Goal: Task Accomplishment & Management: Manage account settings

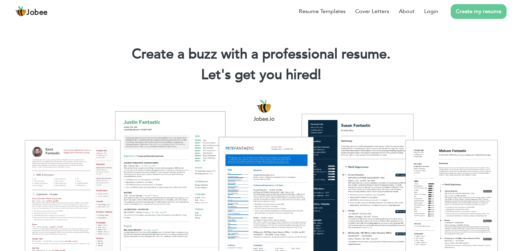
click at [71, 79] on h2 "Let's get you hired! |" at bounding box center [261, 75] width 502 height 18
click at [432, 13] on link "Login" at bounding box center [432, 11] width 14 height 8
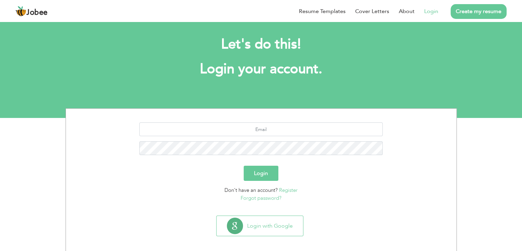
scroll to position [10, 0]
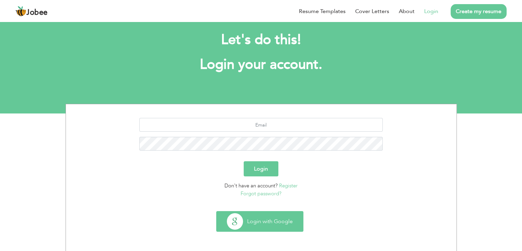
click at [258, 219] on button "Login with Google" at bounding box center [260, 221] width 87 height 20
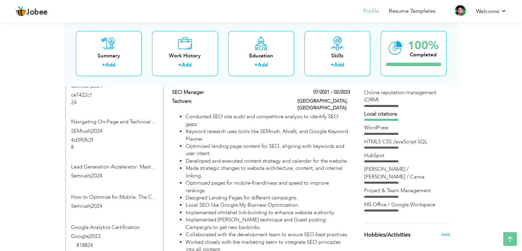
scroll to position [447, 0]
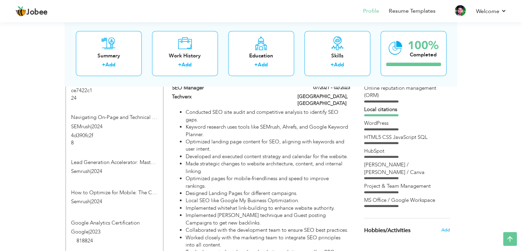
click at [376, 151] on div "HubSpot" at bounding box center [407, 150] width 86 height 7
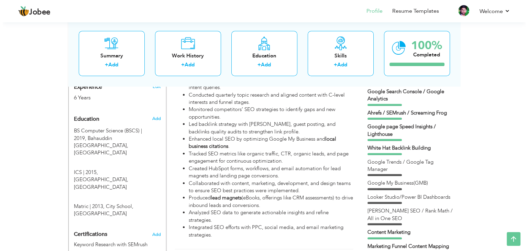
scroll to position [172, 0]
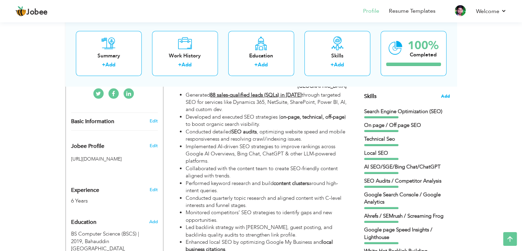
click at [441, 95] on span "Add" at bounding box center [445, 96] width 9 height 7
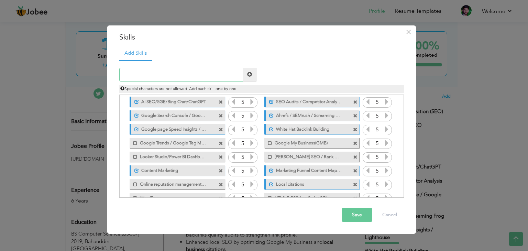
scroll to position [84, 0]
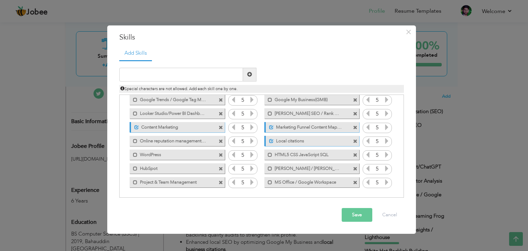
click at [163, 167] on label "HubSpot" at bounding box center [171, 167] width 69 height 9
click at [158, 168] on label "HubSpot" at bounding box center [173, 167] width 68 height 9
drag, startPoint x: 172, startPoint y: 168, endPoint x: 139, endPoint y: 168, distance: 32.6
click at [139, 168] on label "HubSpot" at bounding box center [171, 167] width 69 height 9
click at [353, 183] on span at bounding box center [355, 182] width 4 height 4
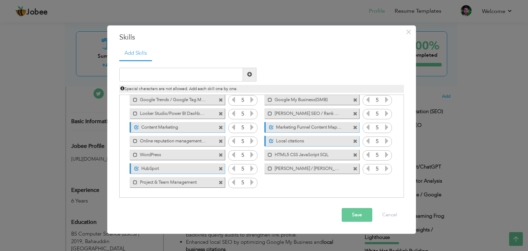
click at [221, 167] on span at bounding box center [220, 169] width 4 height 4
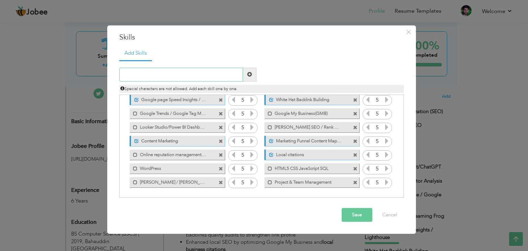
click at [154, 75] on input "text" at bounding box center [181, 75] width 124 height 14
paste input "HubSpot Marketing Hub Software"
type input "HubSpot Marketing Hub Software"
click at [251, 75] on span at bounding box center [249, 74] width 5 height 5
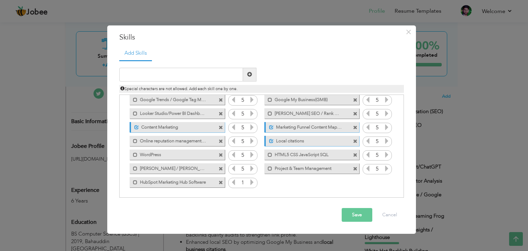
click at [240, 182] on input "1" at bounding box center [242, 183] width 13 height 10
click at [250, 180] on icon at bounding box center [252, 182] width 6 height 6
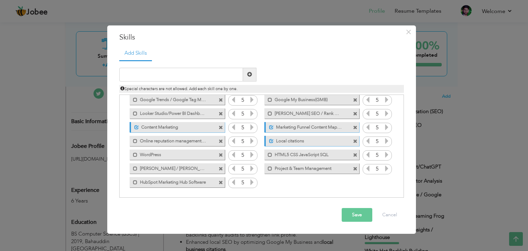
click at [250, 180] on icon at bounding box center [252, 182] width 6 height 6
click at [262, 181] on div "Click on , to mark skill as primary. Unmark as primary skill. 5 On page / Off p…" at bounding box center [261, 100] width 277 height 178
drag, startPoint x: 184, startPoint y: 182, endPoint x: 181, endPoint y: 128, distance: 53.3
click at [181, 128] on div "Click on , to mark skill as primary. Unmark as primary skill. 5 On page / Off p…" at bounding box center [261, 100] width 277 height 178
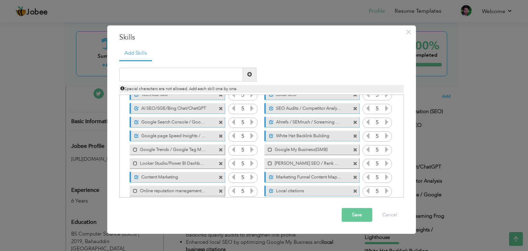
scroll to position [34, 0]
click at [269, 149] on span at bounding box center [270, 149] width 4 height 4
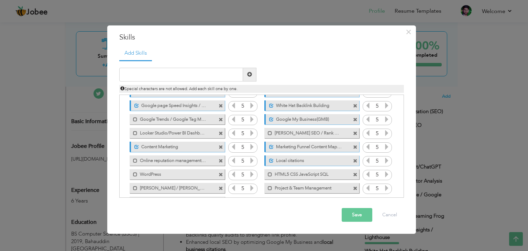
scroll to position [69, 0]
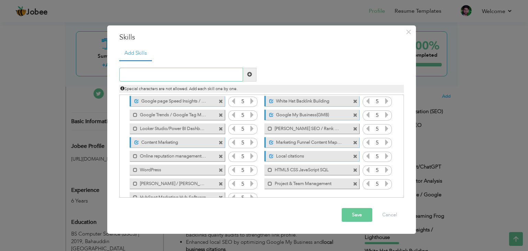
click at [157, 70] on input "text" at bounding box center [181, 75] width 124 height 14
click at [161, 74] on input "text" at bounding box center [181, 75] width 124 height 14
paste input "i"
type input "in"
click at [136, 73] on input "in" at bounding box center [181, 75] width 124 height 14
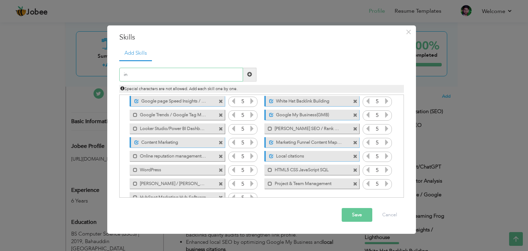
click at [136, 73] on input "in" at bounding box center [181, 75] width 124 height 14
paste input "text"
click at [137, 75] on input "text" at bounding box center [181, 75] width 124 height 14
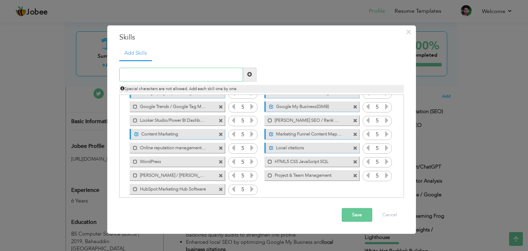
scroll to position [84, 0]
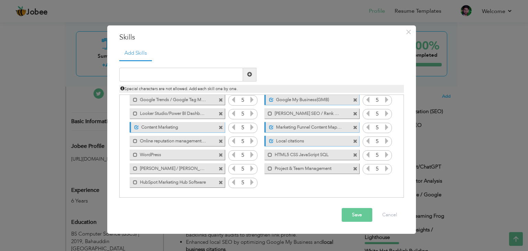
click at [271, 183] on div "Click on , to mark skill as primary. Unmark as primary skill. 5 On page / Off p…" at bounding box center [261, 100] width 277 height 178
click at [208, 76] on input "text" at bounding box center [181, 75] width 124 height 14
drag, startPoint x: 170, startPoint y: 76, endPoint x: 121, endPoint y: 76, distance: 49.1
click at [121, 76] on input "dd" at bounding box center [181, 75] width 124 height 14
type input "dd"
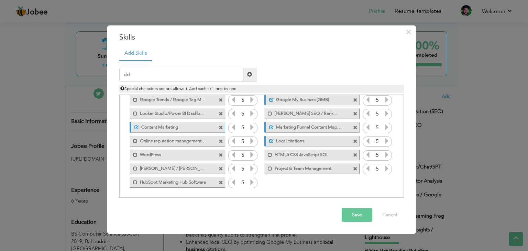
drag, startPoint x: 361, startPoint y: 213, endPoint x: 161, endPoint y: 93, distance: 233.6
click at [182, 106] on div "× Skills Add Skills dd Duplicate entry Unmark as primary skill. 5 5 5" at bounding box center [261, 129] width 308 height 208
click at [351, 215] on button "Save" at bounding box center [356, 215] width 31 height 14
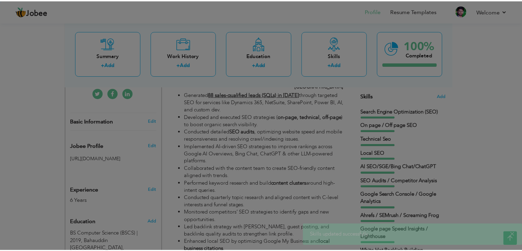
scroll to position [0, 0]
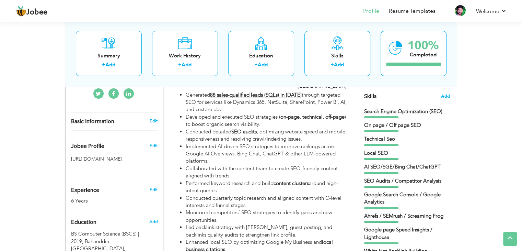
click at [444, 96] on span "Add" at bounding box center [445, 96] width 9 height 7
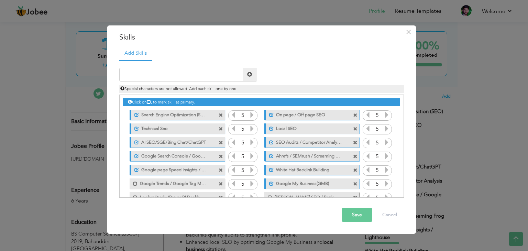
click at [200, 142] on label "AI SEO/SGE/Bing Chat/ChatGPT" at bounding box center [173, 141] width 68 height 9
click at [200, 142] on label "AI SEO/SGE/Bing Chat/ChatGPT" at bounding box center [171, 141] width 69 height 9
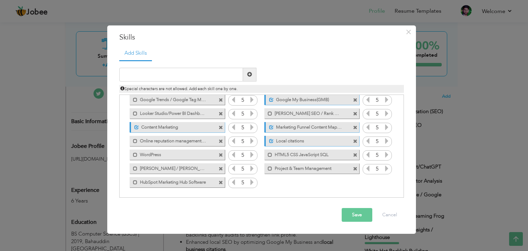
scroll to position [84, 0]
click at [153, 75] on input "text" at bounding box center [181, 75] width 124 height 14
click at [139, 76] on input "text" at bounding box center [181, 75] width 124 height 14
paste input "Advanced Competitor Analysis"
type input "Advanced Competitor Analysis"
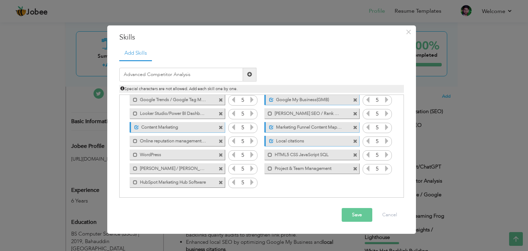
click at [252, 76] on span at bounding box center [249, 75] width 13 height 14
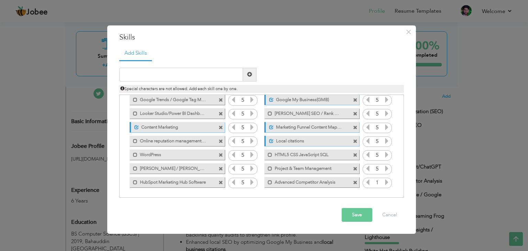
drag, startPoint x: 376, startPoint y: 180, endPoint x: 372, endPoint y: 181, distance: 4.9
click at [372, 181] on input "1" at bounding box center [377, 183] width 13 height 10
click at [387, 180] on icon at bounding box center [386, 182] width 6 height 6
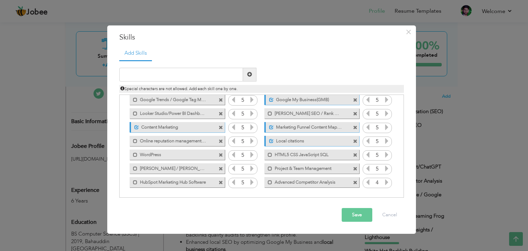
click at [387, 180] on icon at bounding box center [386, 182] width 6 height 6
click at [170, 73] on input "text" at bounding box center [181, 75] width 124 height 14
paste input "Crawl Budget Optimization"
type input "Crawl Budget Optimization"
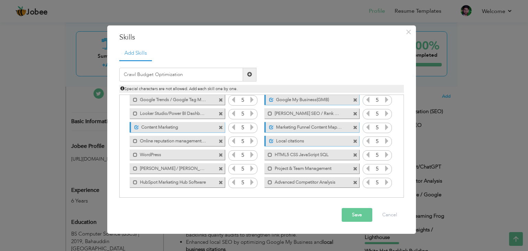
click at [246, 76] on span at bounding box center [249, 75] width 13 height 14
click at [151, 72] on input "text" at bounding box center [181, 75] width 124 height 14
paste input "Semantic SEO"
type input "Semantic SEO"
click at [249, 77] on span at bounding box center [249, 75] width 13 height 14
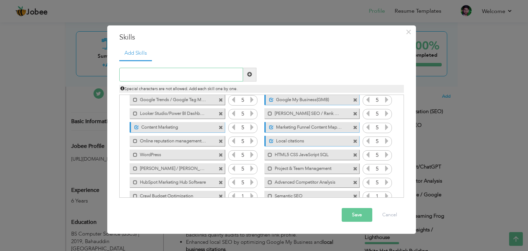
click at [182, 79] on input "text" at bounding box center [181, 75] width 124 height 14
paste input "Schema Markup"
type input "Schema Markup"
click at [250, 74] on span at bounding box center [249, 74] width 5 height 5
click at [165, 75] on input "text" at bounding box center [181, 75] width 124 height 14
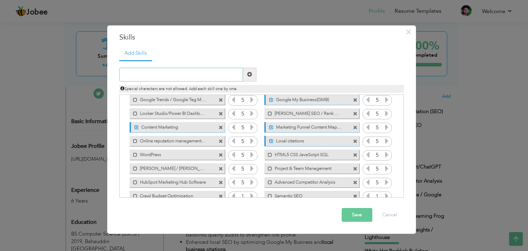
paste input "Internal Linking Optimization"
type input "Internal Linking Optimization"
click at [250, 76] on span at bounding box center [249, 74] width 5 height 5
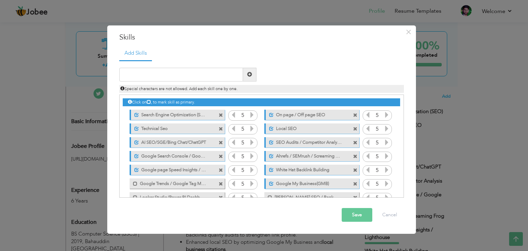
scroll to position [111, 0]
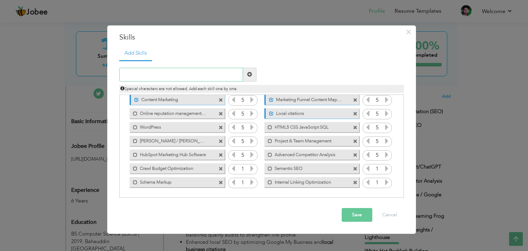
click at [161, 72] on input "text" at bounding box center [181, 75] width 124 height 14
paste input "AEO/GEO"
type input "AEO/GEO"
click at [248, 76] on span at bounding box center [249, 74] width 5 height 5
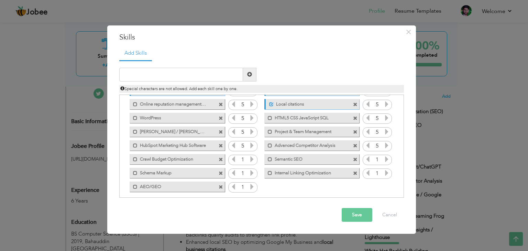
scroll to position [125, 0]
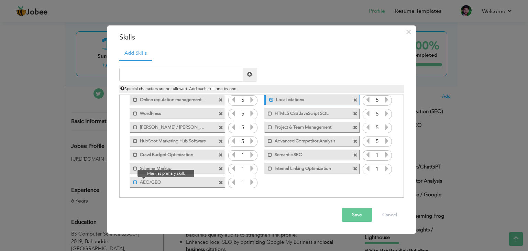
click at [135, 182] on span at bounding box center [135, 182] width 4 height 4
click at [240, 181] on input "1" at bounding box center [242, 183] width 13 height 10
click at [251, 183] on icon at bounding box center [252, 182] width 6 height 6
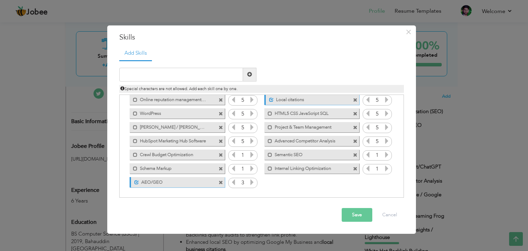
click at [251, 183] on icon at bounding box center [252, 182] width 6 height 6
click at [249, 167] on icon at bounding box center [252, 168] width 6 height 6
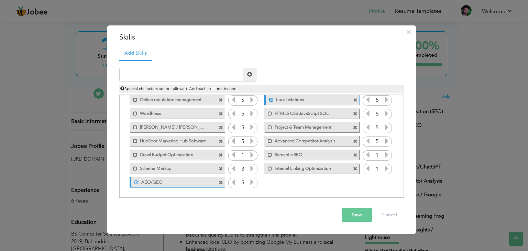
click at [249, 167] on icon at bounding box center [252, 168] width 6 height 6
click at [252, 154] on icon at bounding box center [252, 154] width 6 height 6
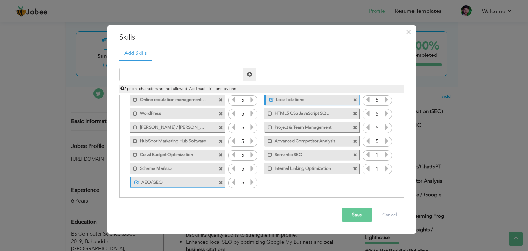
click at [384, 155] on icon at bounding box center [386, 154] width 6 height 6
click at [385, 166] on icon at bounding box center [386, 168] width 6 height 6
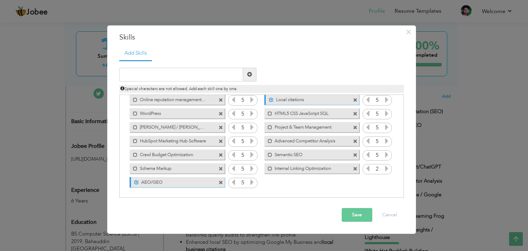
click at [385, 166] on icon at bounding box center [386, 168] width 6 height 6
click at [362, 225] on div "Save Cancel" at bounding box center [261, 215] width 295 height 24
click at [268, 141] on span at bounding box center [270, 141] width 4 height 4
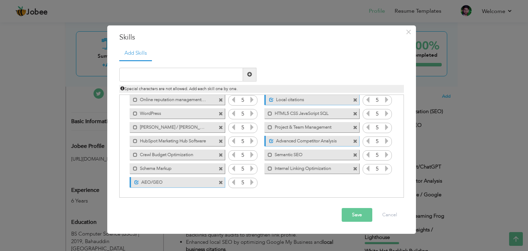
click at [346, 215] on button "Save" at bounding box center [356, 215] width 31 height 14
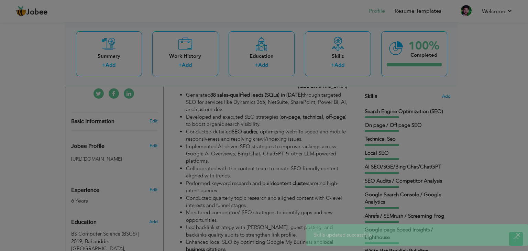
scroll to position [0, 0]
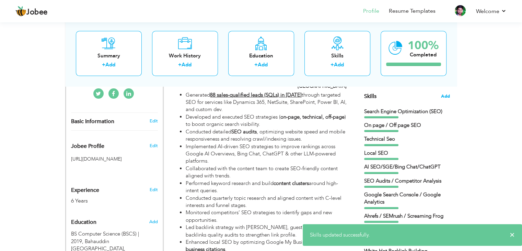
click at [447, 96] on span "Add" at bounding box center [445, 96] width 9 height 7
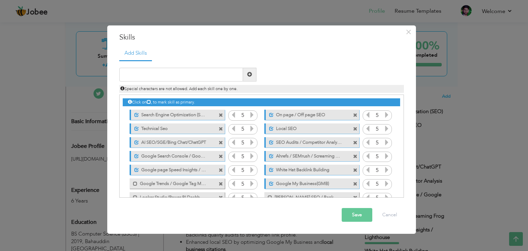
drag, startPoint x: 168, startPoint y: 114, endPoint x: 164, endPoint y: 172, distance: 58.5
click at [164, 172] on div "Click on , to mark skill as primary. Unmark as primary skill. 5 On page / Off p…" at bounding box center [261, 204] width 277 height 219
drag, startPoint x: 145, startPoint y: 182, endPoint x: 270, endPoint y: 184, distance: 125.7
click at [270, 184] on div "Click on , to mark skill as primary. Unmark as primary skill. 5 On page / Off p…" at bounding box center [261, 204] width 277 height 219
drag, startPoint x: 270, startPoint y: 184, endPoint x: 371, endPoint y: 88, distance: 139.2
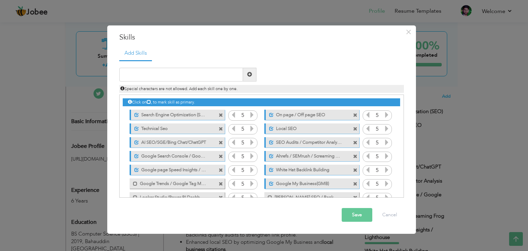
click at [370, 90] on div "Duplicate entry" at bounding box center [261, 128] width 284 height 137
click at [409, 35] on span "×" at bounding box center [408, 32] width 6 height 12
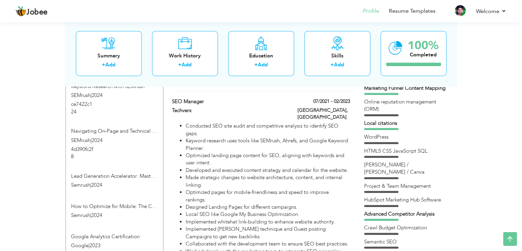
scroll to position [412, 0]
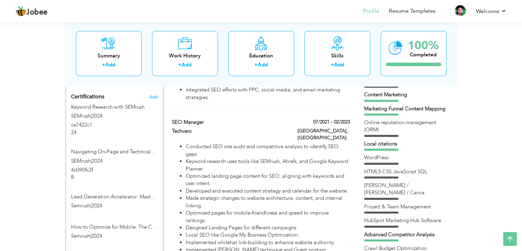
drag, startPoint x: 413, startPoint y: 185, endPoint x: 366, endPoint y: 186, distance: 46.0
click at [366, 186] on div "[PERSON_NAME] / [PERSON_NAME] / Canva" at bounding box center [407, 189] width 86 height 15
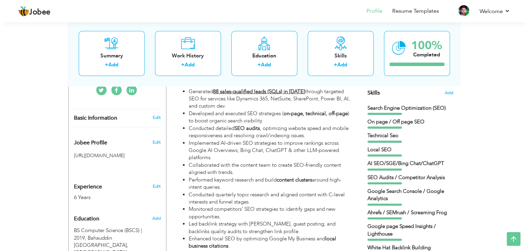
scroll to position [172, 0]
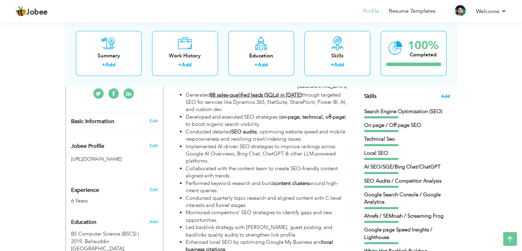
click at [443, 97] on span "Add" at bounding box center [445, 96] width 9 height 7
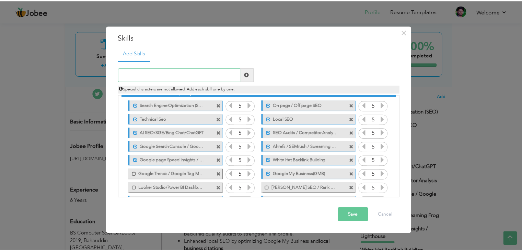
scroll to position [0, 0]
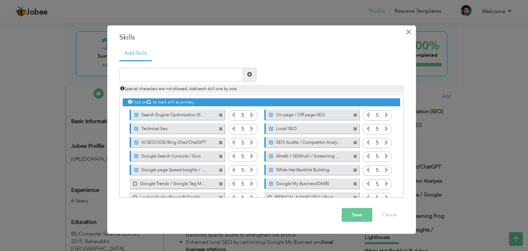
click at [404, 32] on button "×" at bounding box center [408, 31] width 11 height 11
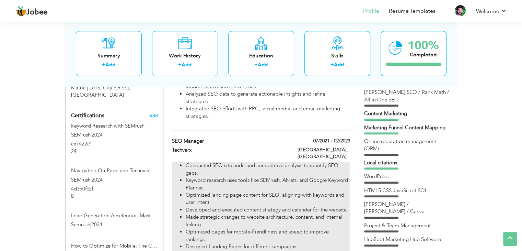
scroll to position [481, 0]
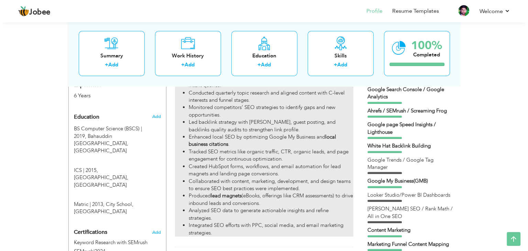
scroll to position [240, 0]
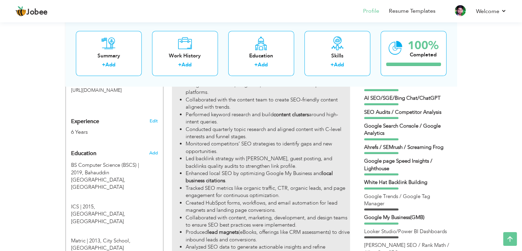
drag, startPoint x: 219, startPoint y: 116, endPoint x: 184, endPoint y: 107, distance: 36.2
click at [184, 107] on ul "Generated 88 sales-qualified leads (SQLs) in 2024 through targeted SEO for serv…" at bounding box center [261, 148] width 178 height 250
type input "SEO CONSULTANT(B2B & SaaS)"
type input "ALPHABOLD"
type input "03/2023"
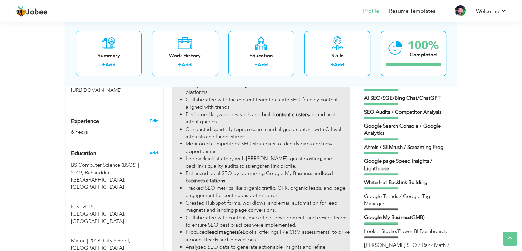
type input "[GEOGRAPHIC_DATA]"
checkbox input "true"
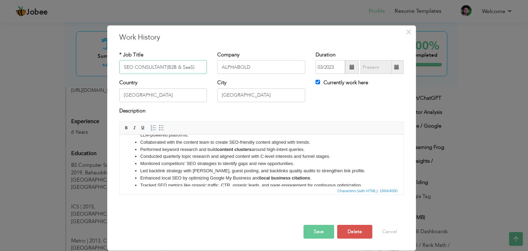
scroll to position [34, 0]
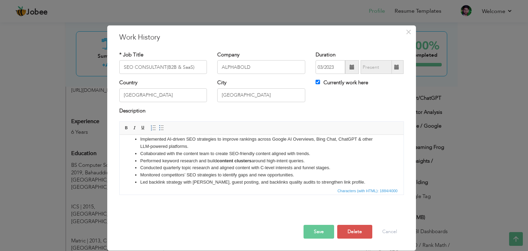
click at [164, 165] on li "Performed keyword research and build content clusters around high-intent querie…" at bounding box center [261, 160] width 242 height 7
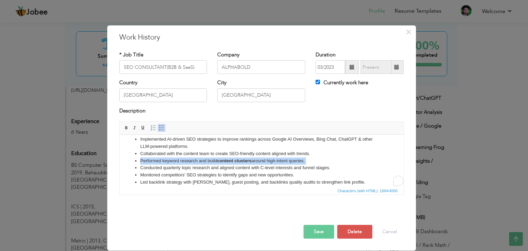
copy li "Performed keyword research and build content clusters around high-intent querie…"
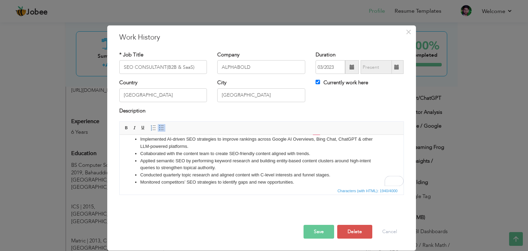
click at [219, 172] on li "Applied semantic SEO by performing keyword research and building entity-based c…" at bounding box center [261, 164] width 242 height 14
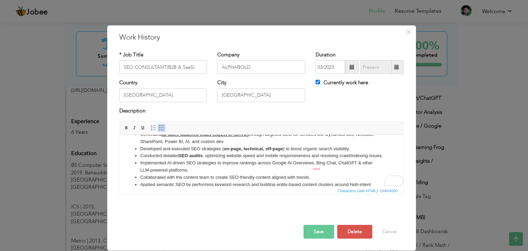
scroll to position [0, 0]
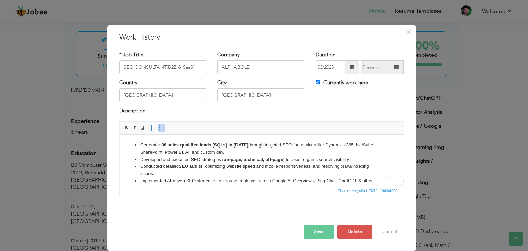
click at [263, 167] on li "Conducted detailed SEO audits , optimizing website speed and mobile responsiven…" at bounding box center [261, 170] width 242 height 14
click at [259, 167] on li "Conducted detailed SEO audits , optimizing website speed and mobile responsiven…" at bounding box center [261, 170] width 242 height 14
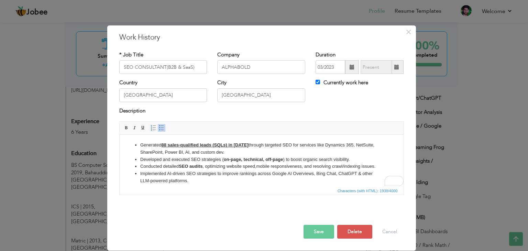
click at [307, 167] on li "Conducted detailed SEO audits , optimizing website speed, mobile responsiveness…" at bounding box center [261, 166] width 242 height 7
click at [259, 168] on li "Conducted detailed SEO audits , optimizing website speed, mobile responsiveness…" at bounding box center [261, 166] width 242 height 7
click at [338, 167] on li "Conducted detailed SEO audits , optimizing website speed, mobile responsiveness…" at bounding box center [261, 166] width 242 height 7
click at [201, 174] on li "Implemented AI-driven SEO strategies to improve rankings across Google AI Overv…" at bounding box center [261, 177] width 242 height 14
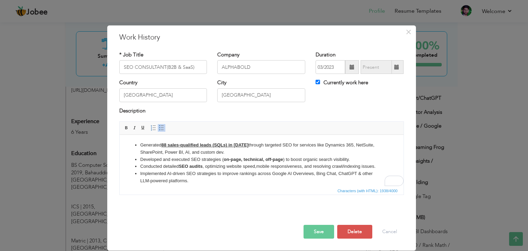
click at [351, 160] on li "Developed and executed SEO strategies ( on-page, technical, off-page ) to boost…" at bounding box center [261, 159] width 242 height 7
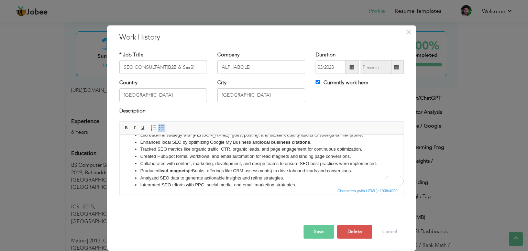
click at [189, 156] on li "Created HubSpot forms, workflows, and email automation for lead magnets and lan…" at bounding box center [261, 156] width 242 height 7
click at [317, 157] on li "Created HubSpot forms, CTA's, workflows, and email automation for lead magnets …" at bounding box center [261, 156] width 242 height 7
drag, startPoint x: 317, startPoint y: 157, endPoint x: 332, endPoint y: 157, distance: 14.8
click at [332, 157] on li "Created HubSpot forms, CTA's, workflows, and email automation for lead magnets …" at bounding box center [261, 156] width 242 height 7
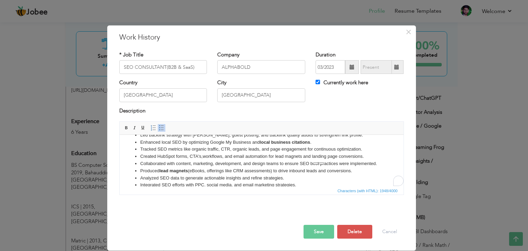
click at [172, 171] on strong "lead magnets" at bounding box center [173, 170] width 29 height 5
drag, startPoint x: 172, startPoint y: 171, endPoint x: 165, endPoint y: 171, distance: 7.6
click at [165, 171] on strong "lead magnets" at bounding box center [173, 170] width 29 height 5
click at [225, 171] on li "Produced lead magnets (eBooks, offerings like CRM assessments) to drive inbound…" at bounding box center [261, 170] width 242 height 7
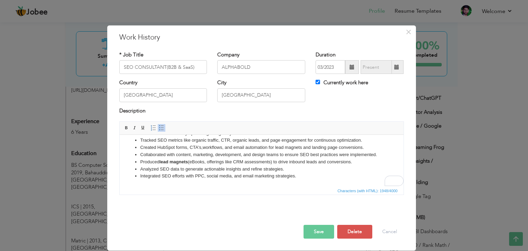
click at [272, 161] on li "Produced lead magnets (eBooks, offerings like CRM assessments) to drive inbound…" at bounding box center [261, 161] width 242 height 7
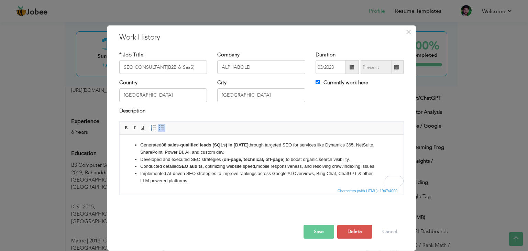
click at [352, 159] on li "Developed and executed SEO strategies ( on-page, technical, off-page ) to boost…" at bounding box center [261, 159] width 242 height 7
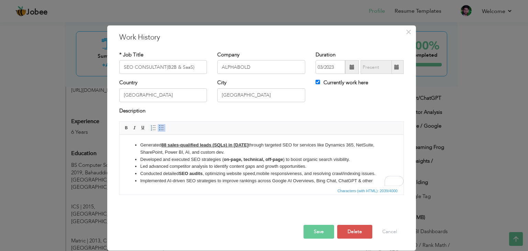
click at [170, 167] on li "Led advanced competitor analysis to identify content gaps and growth opportunit…" at bounding box center [261, 166] width 242 height 7
drag, startPoint x: 170, startPoint y: 167, endPoint x: 198, endPoint y: 167, distance: 28.2
click at [198, 167] on li "Led advanced competitor analysis to identify content gaps and growth opportunit…" at bounding box center [261, 166] width 242 height 7
click at [199, 166] on li "Led advanced competitor analysis to identify content gaps and growth opportunit…" at bounding box center [261, 166] width 242 height 7
drag, startPoint x: 199, startPoint y: 166, endPoint x: 164, endPoint y: 165, distance: 35.1
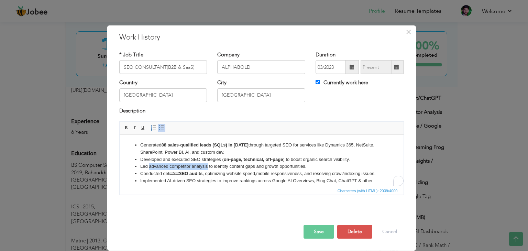
click at [164, 165] on li "Led advanced competitor analysis to identify content gaps and growth opportunit…" at bounding box center [261, 166] width 242 height 7
click at [126, 128] on span at bounding box center [126, 127] width 5 height 5
click at [229, 165] on li "Led advanced competitor analysis to identify content gaps and growth opportunit…" at bounding box center [261, 166] width 242 height 7
click at [270, 167] on li "Led advanced competitor analysis to identify content gaps and growth opportunit…" at bounding box center [261, 166] width 242 height 7
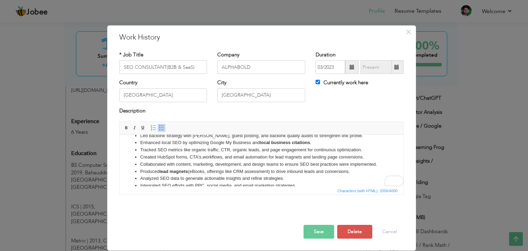
scroll to position [105, 0]
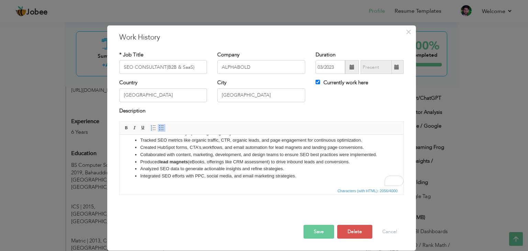
click at [353, 163] on li "Produced lead magnets (eBooks, offerings like CRM assessment ) to drive inbound…" at bounding box center [261, 161] width 242 height 7
click at [150, 167] on li "Optimized crawl budget through log analysis, fixing orphaned/low-value pages." at bounding box center [261, 168] width 242 height 7
drag, startPoint x: 150, startPoint y: 167, endPoint x: 179, endPoint y: 168, distance: 29.2
click at [179, 168] on li "Optimized crawl budget through log analysis, fixing orphaned/low-value pages." at bounding box center [261, 168] width 242 height 7
drag, startPoint x: 126, startPoint y: 128, endPoint x: 133, endPoint y: 134, distance: 9.1
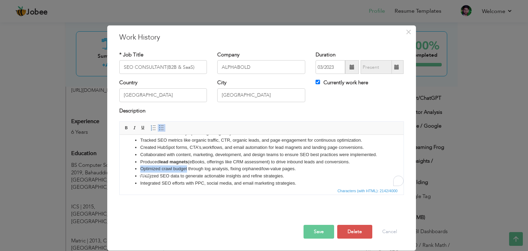
click at [126, 128] on span at bounding box center [126, 127] width 5 height 5
click at [190, 169] on li "Optimized crawl budget through log analysis, fixing orphaned/low-value pages." at bounding box center [261, 168] width 242 height 7
click at [223, 172] on li "Optimized crawl budget through log analysis, fixing orphaned/low-value pages." at bounding box center [261, 168] width 242 height 7
click at [214, 170] on li "Optimized crawl budget through log analysis, fixing orphaned/low-value pages." at bounding box center [261, 168] width 242 height 7
click at [240, 170] on li "Optimized crawl budget through log analysis, fixing orphaned/low-value pages." at bounding box center [261, 168] width 242 height 7
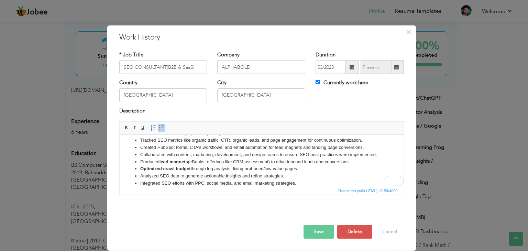
click at [254, 170] on li "Optimized crawl budget through log analysis, fixing orphaned/low-value pages." at bounding box center [261, 168] width 242 height 7
click at [270, 171] on li "Optimized crawl budget through log analysis, fixing orphaned/low-value pages." at bounding box center [261, 168] width 242 height 7
drag, startPoint x: 270, startPoint y: 171, endPoint x: 291, endPoint y: 170, distance: 21.7
click at [291, 170] on li "Optimized crawl budget through log analysis, fixing orphaned/low-value pages." at bounding box center [261, 168] width 242 height 7
click at [296, 170] on li "Optimized crawl budget through log analysis, fixing orphaned/low-value pages." at bounding box center [261, 168] width 242 height 7
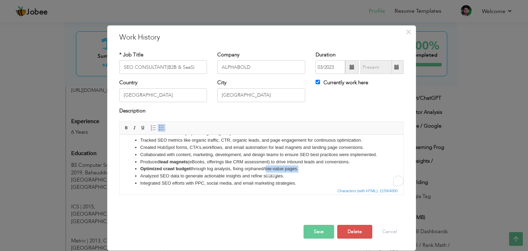
click at [297, 170] on li "Optimized crawl budget through log analysis, fixing orphaned/low-value pages." at bounding box center [261, 168] width 242 height 7
click at [300, 170] on li "Optimized crawl budget through log analysis, fixing orphaned/low-value pages." at bounding box center [261, 168] width 242 height 7
click at [173, 176] on li "Implemented schema markup & structured data (FAQ, Organization, LocalBusiness) …" at bounding box center [261, 175] width 242 height 7
click at [155, 176] on li "Implemented schema markup & structured data (FAQ, Organization, LocalBusiness) …" at bounding box center [261, 175] width 242 height 7
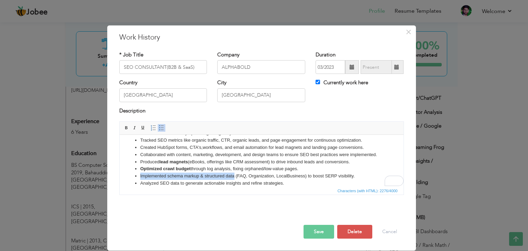
drag, startPoint x: 155, startPoint y: 176, endPoint x: 229, endPoint y: 176, distance: 74.2
click at [229, 176] on li "Implemented schema markup & structured data (FAQ, Organization, LocalBusiness) …" at bounding box center [261, 175] width 242 height 7
click at [125, 129] on span at bounding box center [126, 127] width 5 height 5
click at [186, 161] on strong "lead magnets" at bounding box center [173, 161] width 29 height 5
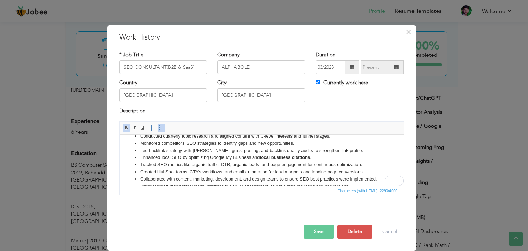
scroll to position [70, 0]
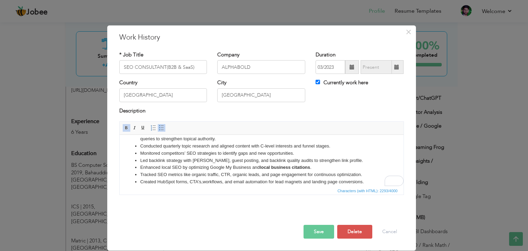
click at [148, 174] on li "Tracked SEO metrics like organic traffic, CTR, organic leads, and page engageme…" at bounding box center [261, 174] width 242 height 7
drag, startPoint x: 148, startPoint y: 174, endPoint x: 174, endPoint y: 174, distance: 25.4
click at [174, 174] on li "Tracked SEO metrics like organic traffic, CTR, organic leads, and page engageme…" at bounding box center [261, 174] width 242 height 7
drag, startPoint x: 174, startPoint y: 174, endPoint x: 154, endPoint y: 173, distance: 20.6
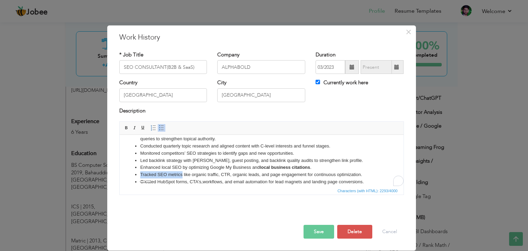
click at [154, 173] on li "Tracked SEO metrics like organic traffic, CTR, organic leads, and page engageme…" at bounding box center [261, 174] width 242 height 7
click at [158, 161] on li "Led backlink strategy with HARO, guest posting, and backlink quality audits to …" at bounding box center [261, 160] width 242 height 7
drag, startPoint x: 158, startPoint y: 161, endPoint x: 169, endPoint y: 161, distance: 10.6
click at [169, 161] on li "Led backlink strategy with HARO, guest posting, and backlink quality audits to …" at bounding box center [261, 160] width 242 height 7
click at [126, 127] on span at bounding box center [126, 127] width 5 height 5
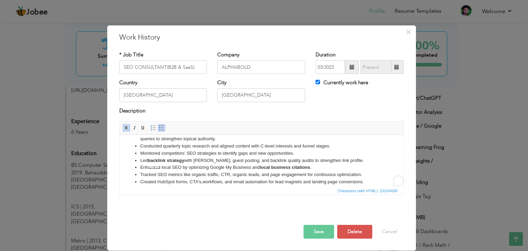
click at [189, 154] on li "Monitored competitors’ SEO strategies to identify gaps and new opportunities." at bounding box center [261, 153] width 242 height 7
click at [191, 153] on li "Monitored competitors’ SEO strategies to identify gaps and new opportunities." at bounding box center [261, 153] width 242 height 7
drag, startPoint x: 191, startPoint y: 153, endPoint x: 277, endPoint y: 153, distance: 85.9
click at [277, 153] on li "Monitored competitors’ SEO strategies to identify gaps and new opportunities." at bounding box center [261, 153] width 242 height 7
click at [286, 154] on li "Monitored competitors’ SEO strategies to identify gaps and new opportunities." at bounding box center [261, 153] width 242 height 7
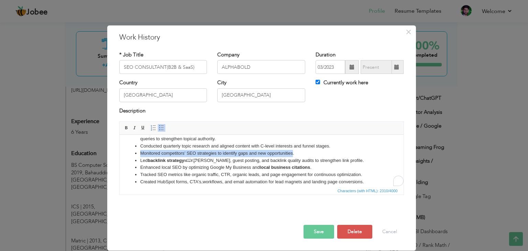
drag, startPoint x: 285, startPoint y: 154, endPoint x: 136, endPoint y: 154, distance: 149.1
click at [140, 154] on li "Monitored competitors’ SEO strategies to identify gaps and new opportunities." at bounding box center [261, 153] width 242 height 7
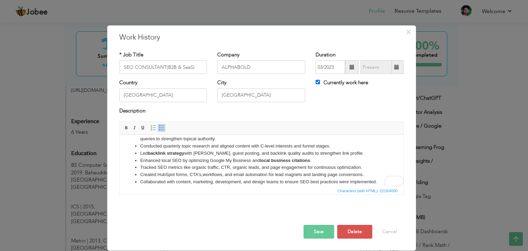
click at [202, 147] on li "Conducted quarterly topic research and aligned content with C-level interests a…" at bounding box center [261, 146] width 242 height 7
drag, startPoint x: 202, startPoint y: 147, endPoint x: 184, endPoint y: 146, distance: 17.2
click at [184, 146] on li "Conducted quarterly topic research and aligned content with C-level interests a…" at bounding box center [261, 146] width 242 height 7
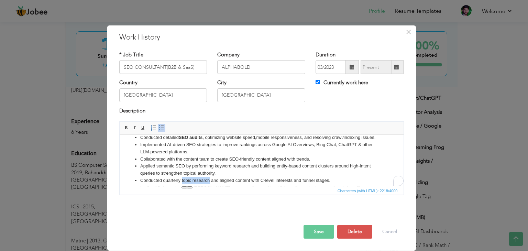
scroll to position [36, 0]
click at [213, 173] on li "Applied semantic SEO by performing keyword research and building entity-based c…" at bounding box center [261, 169] width 242 height 14
click at [206, 172] on li "Applied semantic SEO by performing keyword research and building entity-based c…" at bounding box center [261, 169] width 242 height 14
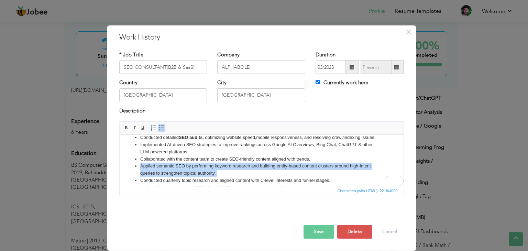
click at [206, 172] on li "Applied semantic SEO by performing keyword research and building entity-based c…" at bounding box center [261, 169] width 242 height 14
click at [191, 171] on li "Applied semantic SEO by performing keyword research and building entity-based c…" at bounding box center [261, 169] width 242 height 14
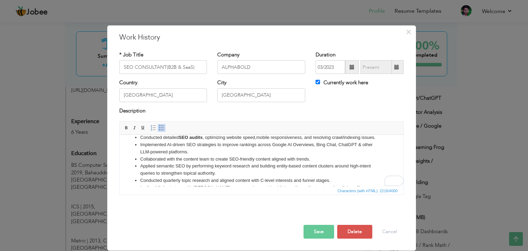
click at [160, 167] on li "Applied semantic SEO by performing keyword research and building entity-based c…" at bounding box center [261, 169] width 242 height 14
drag, startPoint x: 160, startPoint y: 167, endPoint x: 177, endPoint y: 166, distance: 16.2
click at [177, 166] on li "Applied semantic SEO by performing keyword research and building entity-based c…" at bounding box center [261, 169] width 242 height 14
click at [126, 127] on span at bounding box center [126, 127] width 5 height 5
click at [194, 160] on li "Collaborated with the content team to create SEO-friendly content aligned with …" at bounding box center [261, 159] width 242 height 7
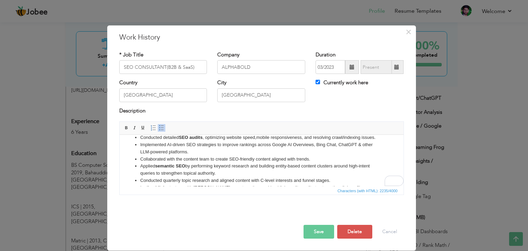
click at [229, 159] on li "Collaborated with the content team to create SEO-friendly content aligned with …" at bounding box center [261, 159] width 242 height 7
click at [187, 144] on li "Implemented AI-driven SEO strategies to improve rankings across Google AI Overv…" at bounding box center [261, 148] width 242 height 14
drag, startPoint x: 187, startPoint y: 144, endPoint x: 283, endPoint y: 147, distance: 95.5
click at [279, 147] on li "Implemented AI-driven SEO strategies to improve rankings across Google AI Overv…" at bounding box center [261, 148] width 242 height 14
click at [288, 147] on li "Implemented AI-driven SEO strategies to improve rankings across Google AI Overv…" at bounding box center [261, 148] width 242 height 14
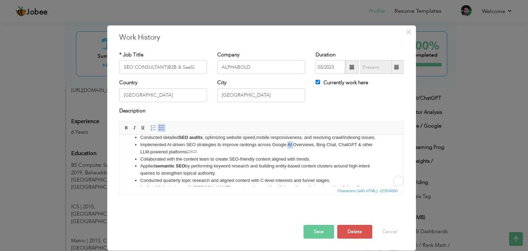
click at [288, 147] on li "Implemented AI-driven SEO strategies to improve rankings across Google AI Overv…" at bounding box center [261, 148] width 242 height 14
click at [293, 147] on li "Implemented AI-driven SEO strategies to improve rankings across Google AI Overv…" at bounding box center [261, 148] width 242 height 14
click at [168, 144] on li "Implemented AI-driven SEO strategies to improve rankings across Google AI Overv…" at bounding box center [261, 148] width 242 height 14
drag, startPoint x: 168, startPoint y: 144, endPoint x: 214, endPoint y: 145, distance: 45.3
click at [214, 145] on li "Implemented AI-driven SEO strategies to improve rankings across Google AI Overv…" at bounding box center [261, 148] width 242 height 14
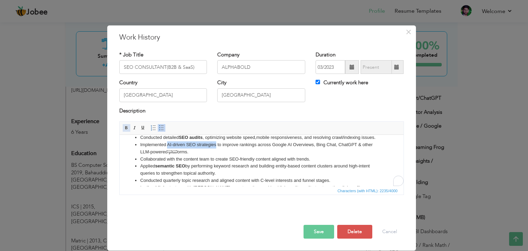
click at [125, 128] on span at bounding box center [126, 127] width 5 height 5
drag, startPoint x: 198, startPoint y: 147, endPoint x: 203, endPoint y: 149, distance: 5.2
click at [198, 147] on li "Implemented AI-driven SEO strategies to improve rankings across Google AI Overv…" at bounding box center [261, 148] width 242 height 14
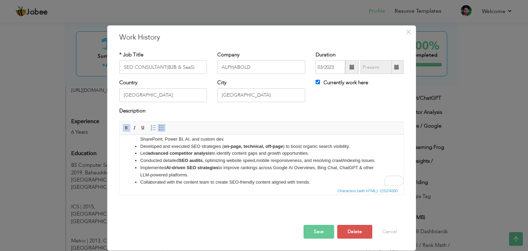
scroll to position [9, 0]
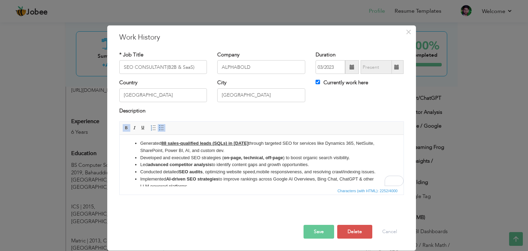
click at [237, 153] on li "Generated 88 sales-qualified leads (SQLs) in 2024 through targeted SEO for serv…" at bounding box center [261, 147] width 242 height 14
click at [299, 148] on li "Generated 88 sales-qualified leads (SQLs) in 2024 through targeted SEO for serv…" at bounding box center [261, 147] width 242 height 14
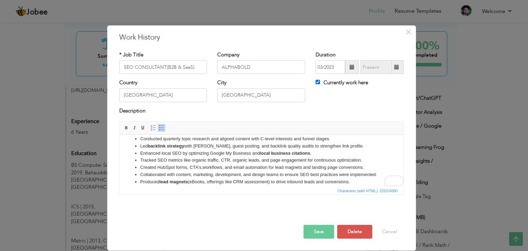
click at [162, 166] on li "Created HubSpot forms, CTA's, workflows, and email automation for lead magnets …" at bounding box center [261, 167] width 242 height 7
drag, startPoint x: 162, startPoint y: 166, endPoint x: 170, endPoint y: 167, distance: 8.6
click at [170, 167] on li "Created HubSpot forms, CTA's, workflows, and email automation for lead magnets …" at bounding box center [261, 167] width 242 height 7
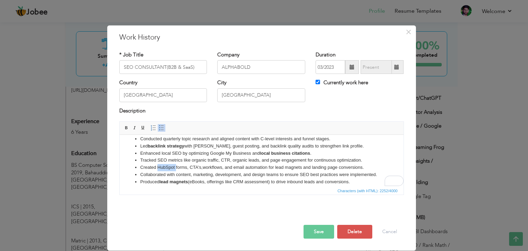
click at [170, 167] on li "Created HubSpot forms, CTA's, workflows, and email automation for lead magnets …" at bounding box center [261, 167] width 242 height 7
click at [169, 159] on li "Tracked SEO metrics like organic traffic, CTR, organic leads, and page engageme…" at bounding box center [261, 160] width 242 height 7
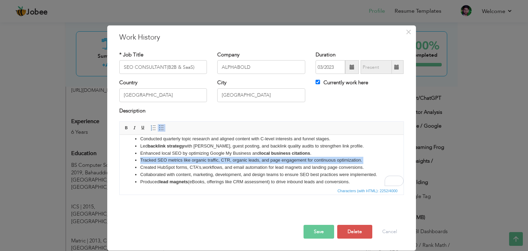
click at [169, 159] on li "Tracked SEO metrics like organic traffic, CTR, organic leads, and page engageme…" at bounding box center [261, 160] width 242 height 7
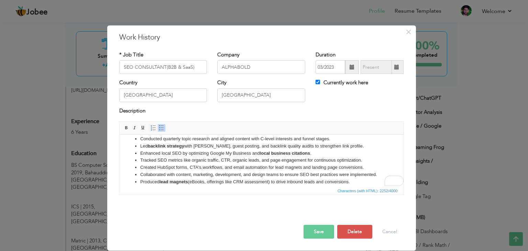
click at [161, 159] on li "Tracked SEO metrics like organic traffic, CTR, organic leads, and page engageme…" at bounding box center [261, 160] width 242 height 7
drag, startPoint x: 161, startPoint y: 159, endPoint x: 172, endPoint y: 159, distance: 11.0
click at [172, 159] on li "Tracked SEO metrics like organic traffic, CTR, organic leads, and page engageme…" at bounding box center [261, 160] width 242 height 7
click at [126, 130] on span at bounding box center [126, 127] width 5 height 5
click at [199, 157] on li "Tracked SEO metrics like organic traffic, CTR, organic leads, and page engageme…" at bounding box center [261, 160] width 242 height 7
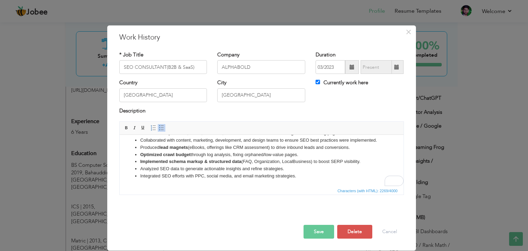
click at [191, 170] on li "Analyzed SEO data to generate actionable insights and refine strategies." at bounding box center [261, 168] width 242 height 7
click at [195, 177] on li "Integrated SEO efforts with PPC, social media, and email marketing strategies." at bounding box center [261, 175] width 242 height 7
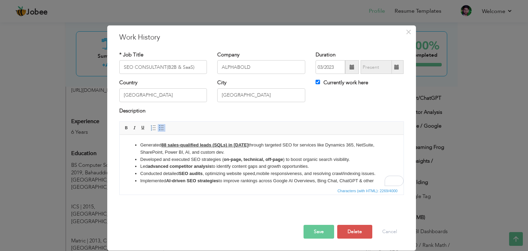
click at [338, 159] on li "Developed and executed SEO strategies ( on-page, technical, off-page ) to boost…" at bounding box center [261, 159] width 242 height 7
drag, startPoint x: 338, startPoint y: 159, endPoint x: 311, endPoint y: 159, distance: 27.1
click at [311, 159] on li "Developed and executed SEO strategies ( on-page, technical, off-page ) to boost…" at bounding box center [261, 159] width 242 height 7
click at [310, 159] on li "Developed and executed SEO strategies ( on-page, technical, off-page ) to boost…" at bounding box center [261, 159] width 242 height 7
click at [283, 168] on li "Led advanced competitor analysis to identify content gaps and growth opportunit…" at bounding box center [261, 166] width 242 height 7
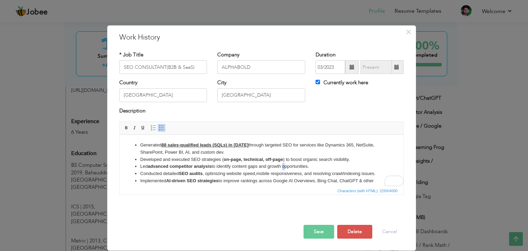
click at [283, 168] on li "Led advanced competitor analysis to identify content gaps and growth opportunit…" at bounding box center [261, 166] width 242 height 7
click at [278, 168] on li "Led advanced competitor analysis to identify content gaps and growth opportunit…" at bounding box center [261, 166] width 242 height 7
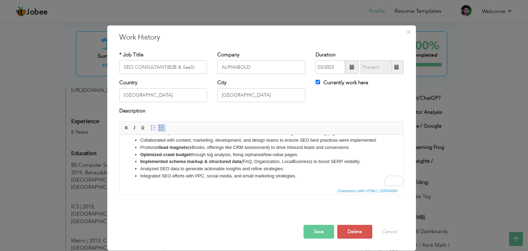
scroll to position [112, 0]
click at [365, 161] on li "Implemented schema markup & structured data (FAQ, Organization, LocalBusiness) …" at bounding box center [261, 161] width 242 height 7
click at [143, 169] on li "Led SEO for large enterprise websites, managing audits, crawl optimization, and…" at bounding box center [261, 168] width 242 height 7
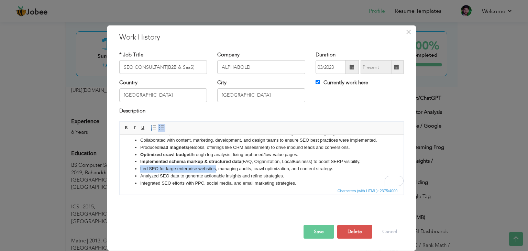
drag, startPoint x: 143, startPoint y: 170, endPoint x: 200, endPoint y: 169, distance: 56.3
click at [200, 169] on li "Led SEO for large enterprise websites, managing audits, crawl optimization, and…" at bounding box center [261, 168] width 242 height 7
click at [142, 129] on span at bounding box center [142, 127] width 5 height 5
click at [191, 146] on li "Produced lead magnets (eBooks, offerings like CRM assessment ) to drive inbound…" at bounding box center [261, 147] width 242 height 7
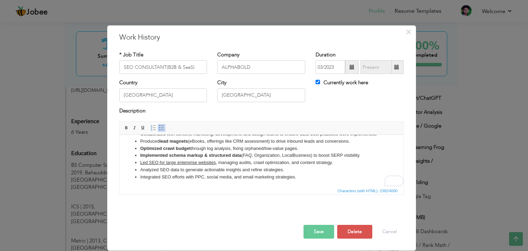
scroll to position [119, 0]
click at [166, 66] on input "SEO CONSULTANT(B2B & SaaS)" at bounding box center [163, 67] width 88 height 14
click at [310, 230] on button "Save" at bounding box center [318, 232] width 31 height 14
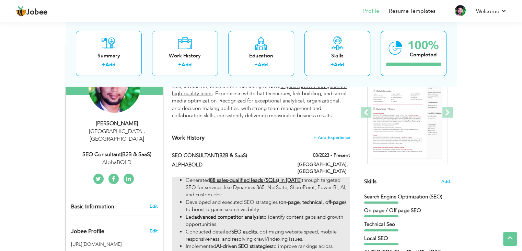
scroll to position [69, 0]
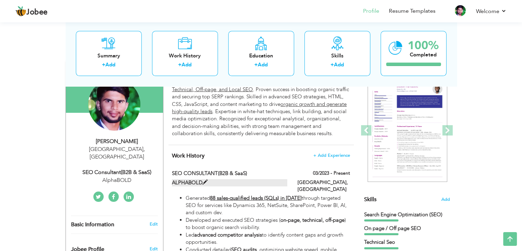
click at [205, 182] on span at bounding box center [205, 182] width 5 height 5
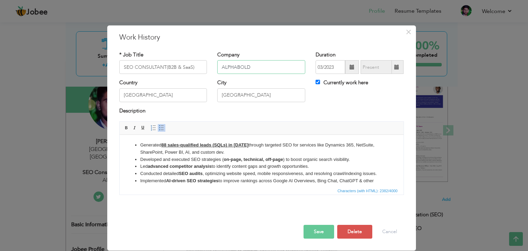
click at [229, 68] on input "ALPHABOLD" at bounding box center [261, 67] width 88 height 14
paste input "lphaBOLD"
type input "AlphaBOLD"
click at [261, 47] on div "* Job Title SEO CONSULTANT(B2B & SaaS) Company AlphaBOLD Duration 03/2023 Curre…" at bounding box center [261, 125] width 295 height 159
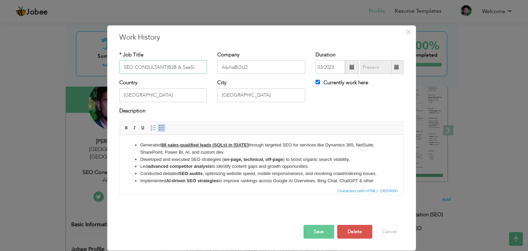
click at [155, 67] on input "SEO CONSULTANT(B2B & SaaS)" at bounding box center [163, 67] width 88 height 14
drag, startPoint x: 155, startPoint y: 67, endPoint x: 130, endPoint y: 67, distance: 25.4
click at [130, 67] on input "SEO CONSULTANT(B2B & SaaS)" at bounding box center [163, 67] width 88 height 14
click at [320, 231] on button "Save" at bounding box center [318, 232] width 31 height 14
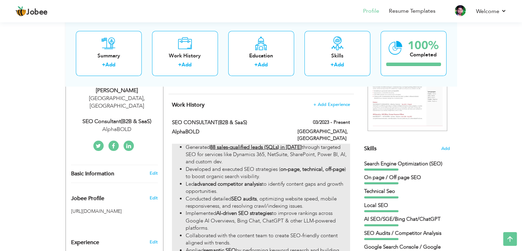
scroll to position [103, 0]
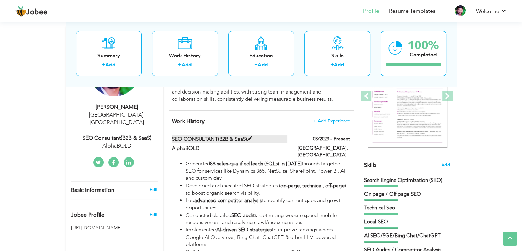
click at [248, 138] on span at bounding box center [249, 138] width 5 height 5
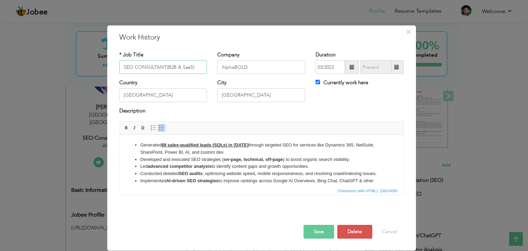
click at [147, 65] on input "SEO CONSULTANT(B2B & SaaS)" at bounding box center [163, 67] width 88 height 14
drag, startPoint x: 147, startPoint y: 65, endPoint x: 124, endPoint y: 65, distance: 22.7
click at [124, 65] on input "SEO CONSULTANT(B2B & SaaS)" at bounding box center [163, 67] width 88 height 14
paste input "consultant"
paste input "SEO consultant"
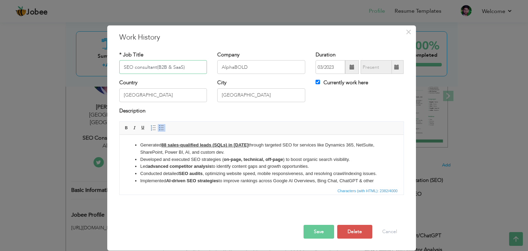
click at [135, 66] on input "SEO consultant(B2B & SaaS)" at bounding box center [163, 67] width 88 height 14
click at [155, 69] on input "SEO Consultant(B2B & SaaS)" at bounding box center [163, 67] width 88 height 14
type input "SEO Consultant(B2B & SaaS)"
click at [318, 229] on button "Save" at bounding box center [318, 232] width 31 height 14
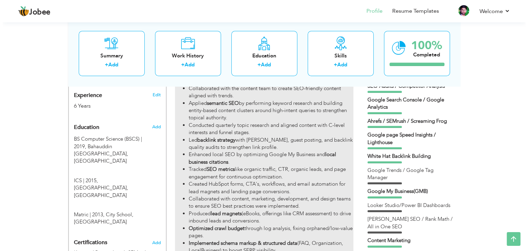
scroll to position [301, 0]
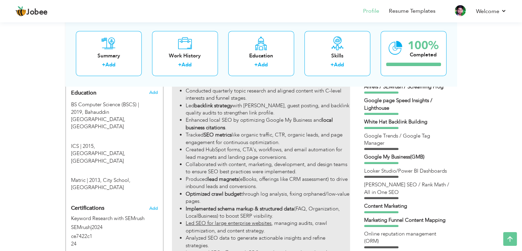
click at [284, 162] on li "Collaborated with content, marketing, development, and design teams to ensure S…" at bounding box center [268, 168] width 164 height 15
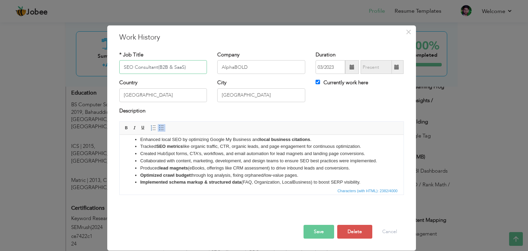
scroll to position [103, 0]
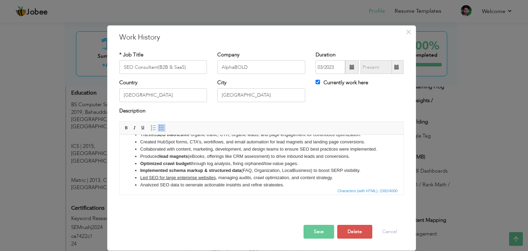
click at [167, 149] on li "Collaborated with content, marketing, development, and design teams to ensure S…" at bounding box center [261, 149] width 242 height 7
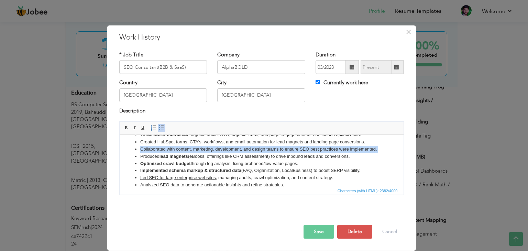
click at [167, 149] on li "Collaborated with content, marketing, development, and design teams to ensure S…" at bounding box center [261, 149] width 242 height 7
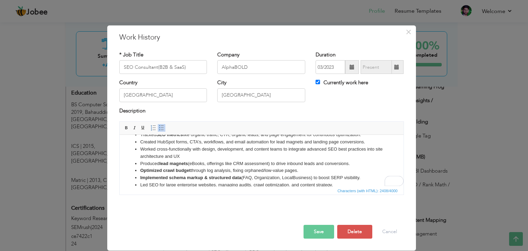
click at [191, 155] on li "Worked cross-functionally with design, development, and content teams to integr…" at bounding box center [261, 153] width 242 height 14
click at [207, 150] on li "Worked cross-functionally with design, development, and content teams to integr…" at bounding box center [261, 153] width 242 height 14
click at [234, 149] on li "Worked cross-functionally with design, development, and content teams to integr…" at bounding box center [261, 153] width 242 height 14
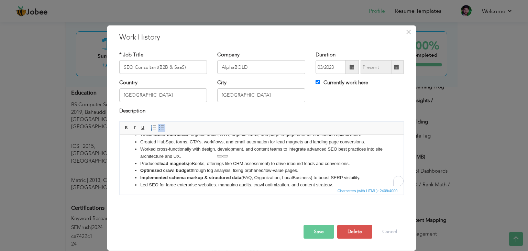
click at [276, 149] on li "Worked cross-functionally with design, development, and content teams to integr…" at bounding box center [261, 153] width 242 height 14
drag, startPoint x: 276, startPoint y: 149, endPoint x: 359, endPoint y: 151, distance: 83.1
click at [359, 151] on li "Worked cross-functionally with design, development, and content teams to integr…" at bounding box center [261, 153] width 242 height 14
click at [360, 151] on li "Worked cross-functionally with design, development, and content teams to integr…" at bounding box center [261, 153] width 242 height 14
click at [317, 148] on li "Worked cross-functionally with design, development, and content teams to integr…" at bounding box center [261, 153] width 242 height 14
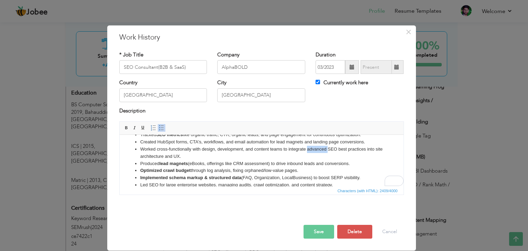
click at [317, 148] on li "Worked cross-functionally with design, development, and content teams to integr…" at bounding box center [261, 153] width 242 height 14
click at [168, 157] on li "Worked cross-functionally with design, development, and content teams to integr…" at bounding box center [261, 153] width 242 height 14
click at [167, 156] on li "Worked cross-functionally with design, development, and content teams to integr…" at bounding box center [261, 153] width 242 height 14
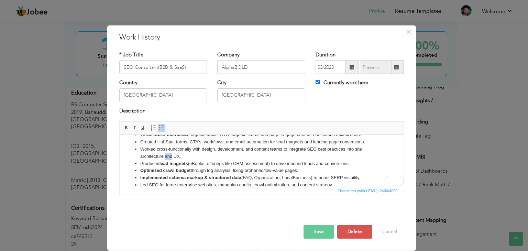
click at [165, 156] on li "Worked cross-functionally with design, development, and content teams to integr…" at bounding box center [261, 153] width 242 height 14
click at [166, 156] on li "Worked cross-functionally with design, development, and content teams to integr…" at bounding box center [261, 153] width 242 height 14
click at [165, 157] on li "Worked cross-functionally with design, development, and content teams to integr…" at bounding box center [261, 153] width 242 height 14
click at [185, 157] on li "Worked cross-functionally with design, development, and content teams to integr…" at bounding box center [261, 153] width 242 height 14
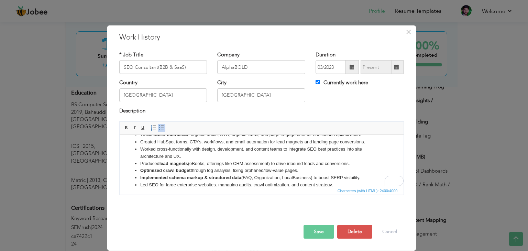
click at [320, 228] on button "Save" at bounding box center [318, 232] width 31 height 14
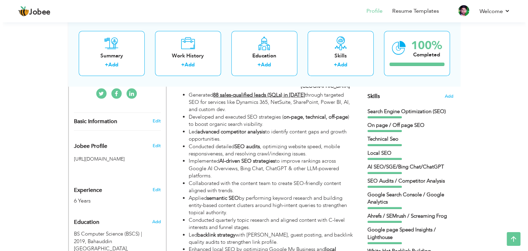
scroll to position [172, 0]
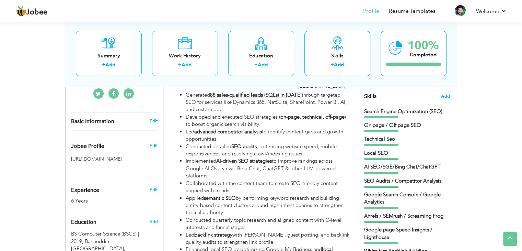
click at [443, 95] on span "Add" at bounding box center [445, 96] width 9 height 7
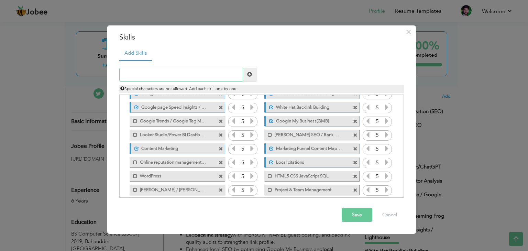
scroll to position [103, 0]
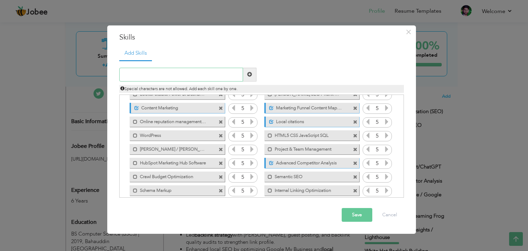
click at [167, 76] on input "text" at bounding box center [181, 75] width 124 height 14
paste input "Core Web Vitals optimizations"
type input "Core Web Vitals optimizations"
click at [250, 76] on span at bounding box center [249, 74] width 5 height 5
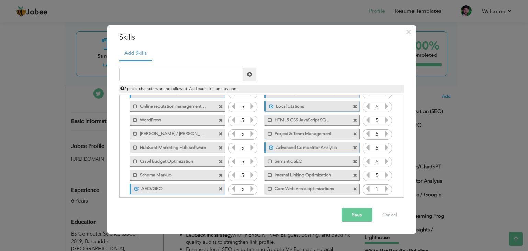
scroll to position [125, 0]
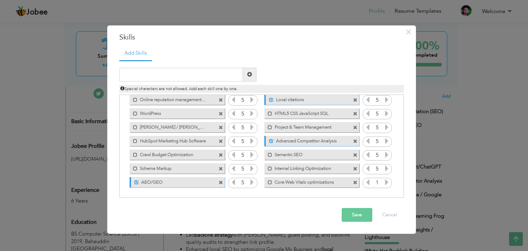
click at [384, 182] on icon at bounding box center [386, 182] width 6 height 6
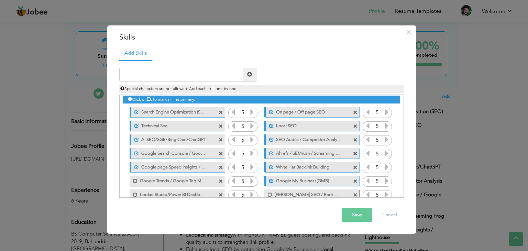
scroll to position [0, 0]
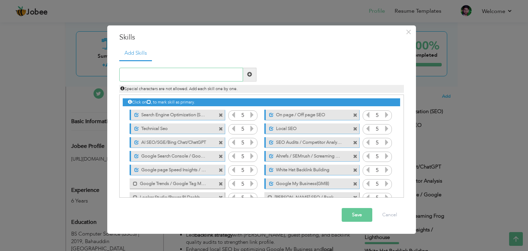
click at [134, 70] on input "text" at bounding box center [181, 75] width 124 height 14
paste input "SEO data analysis"
click at [145, 69] on input "SEO data analysis" at bounding box center [181, 75] width 124 height 14
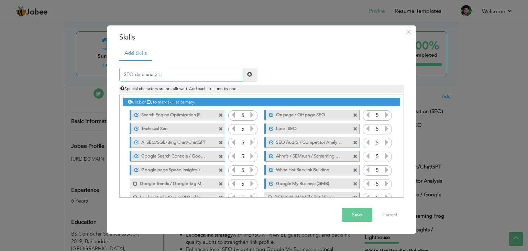
paste input "Data A"
type input "SEO Data Analysis"
click at [255, 76] on span at bounding box center [249, 75] width 13 height 14
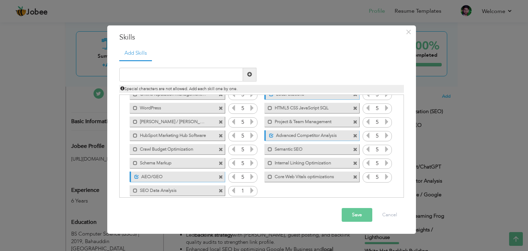
scroll to position [139, 0]
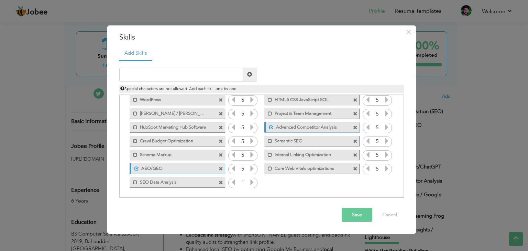
click at [250, 182] on icon at bounding box center [252, 182] width 6 height 6
click at [354, 215] on button "Save" at bounding box center [356, 215] width 31 height 14
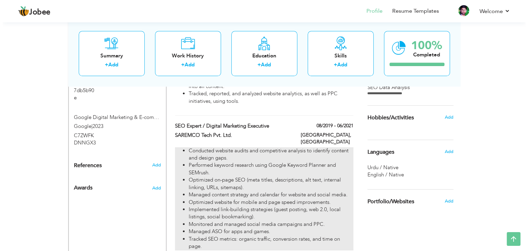
scroll to position [653, 0]
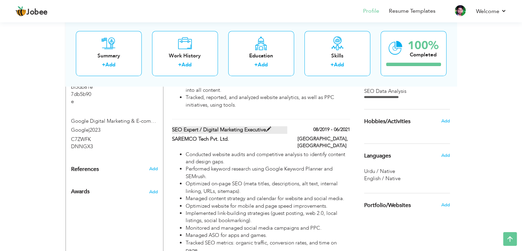
click at [269, 127] on span at bounding box center [268, 129] width 5 height 5
type input "SEO Expert / Digital Marketing Executive"
type input "SAREMCO Tech Pvt. Ltd."
type input "08/2019"
type input "06/2021"
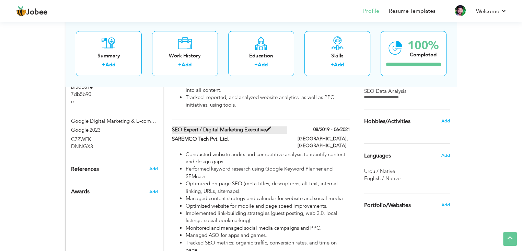
checkbox input "false"
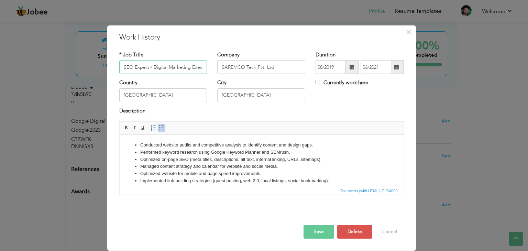
scroll to position [0, 9]
drag, startPoint x: 142, startPoint y: 66, endPoint x: 212, endPoint y: 67, distance: 70.1
click at [212, 67] on div "* Job Title SEO Expert / Digital Marketing Executive Company SAREMCO Tech Pvt. …" at bounding box center [261, 65] width 295 height 28
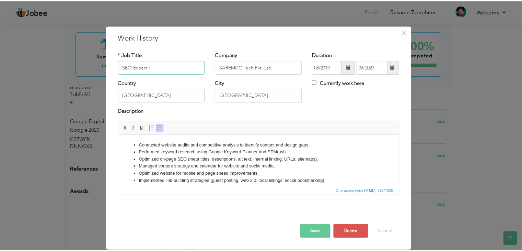
scroll to position [0, 0]
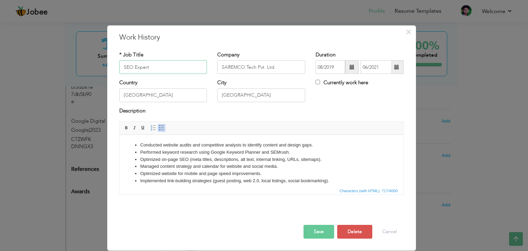
type input "SEO Expert"
click at [232, 66] on input "SAREMCO Tech Pvt. Ltd." at bounding box center [261, 67] width 88 height 14
paste input "aremco"
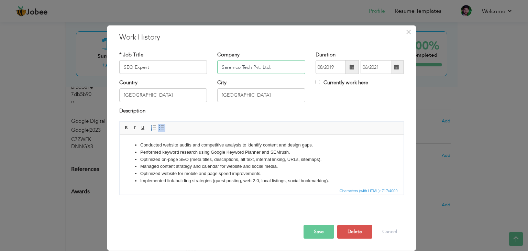
type input "Saremco Tech Pvt. Ltd."
click at [322, 231] on button "Save" at bounding box center [318, 232] width 31 height 14
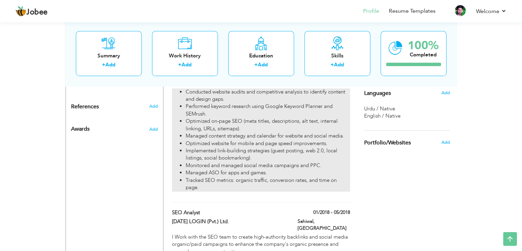
scroll to position [756, 0]
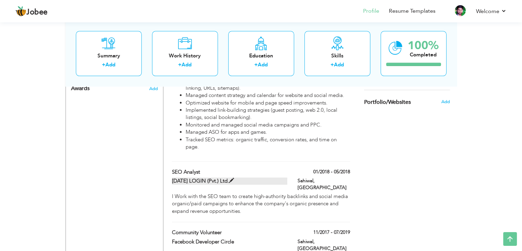
click at [232, 178] on span at bounding box center [231, 180] width 5 height 5
type input "SEO Analyst"
type input "TODAY LOGIN (Pvt.) Ltd."
type input "01/2018"
type input "05/2018"
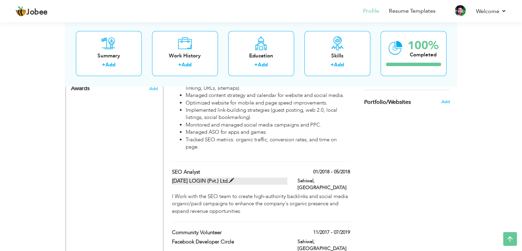
type input "Sahiwal"
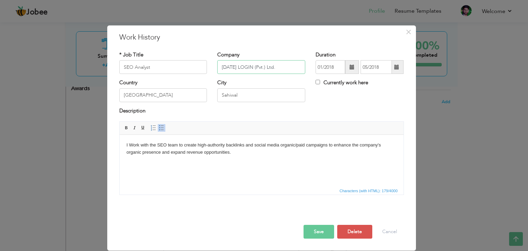
click at [226, 67] on input "TODAY LOGIN (Pvt.) Ltd." at bounding box center [261, 67] width 88 height 14
click at [244, 66] on input "TODAY LOGIN (Pvt.) Ltd." at bounding box center [261, 67] width 88 height 14
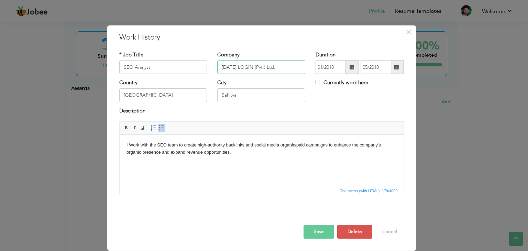
click at [244, 66] on input "TODAY LOGIN (Pvt.) Ltd." at bounding box center [261, 67] width 88 height 14
paste input "oday Login"
type input "[DATE] Login (Pvt.) Ltd."
click at [328, 237] on button "Save" at bounding box center [318, 232] width 31 height 14
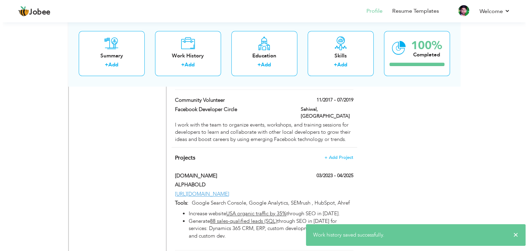
scroll to position [927, 0]
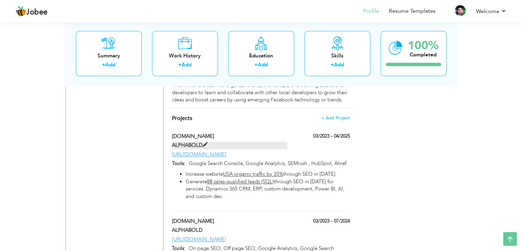
click at [205, 142] on span at bounding box center [205, 144] width 5 height 5
type input "[DOMAIN_NAME]"
type input "ALPHABOLD"
type input "03/2023"
type input "04/2025"
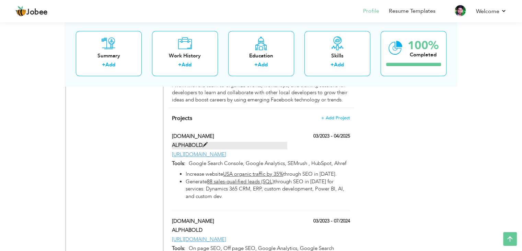
type input "[URL][DOMAIN_NAME]"
type input "Google Search Console, Google Analytics, SEMrush , HubSpot, Ahref"
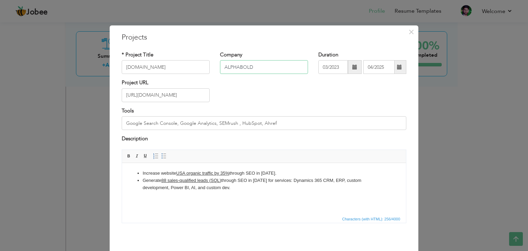
click at [231, 66] on input "ALPHABOLD" at bounding box center [264, 67] width 88 height 14
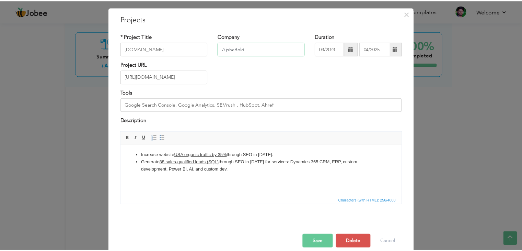
scroll to position [27, 0]
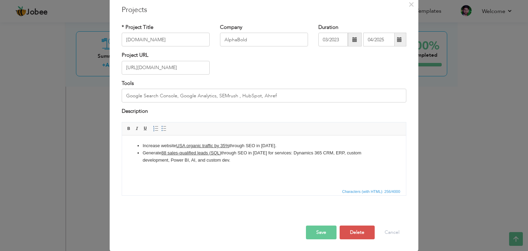
click at [324, 230] on button "Save" at bounding box center [321, 232] width 31 height 14
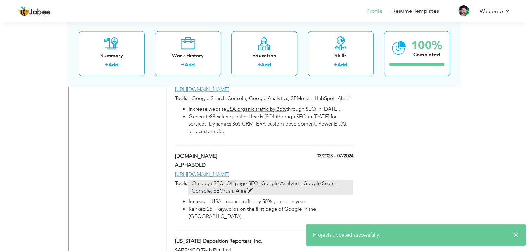
scroll to position [996, 0]
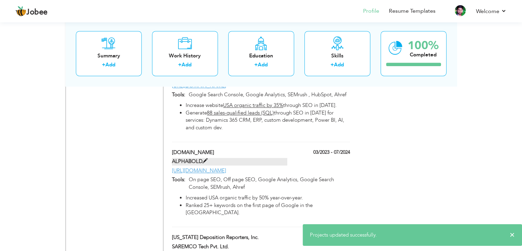
click at [205, 158] on span at bounding box center [205, 160] width 5 height 5
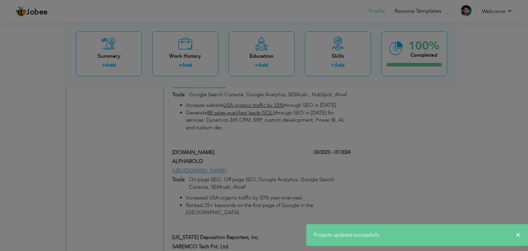
scroll to position [0, 0]
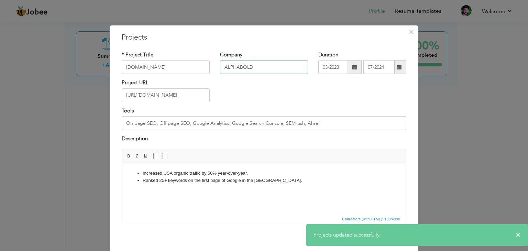
click at [239, 64] on input "ALPHABOLD" at bounding box center [264, 67] width 88 height 14
paste input "lphaBold"
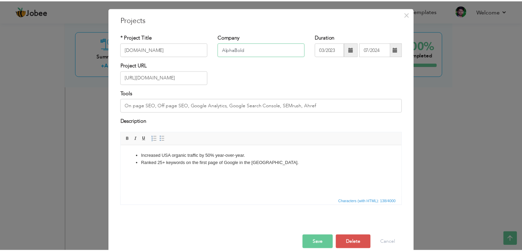
scroll to position [27, 0]
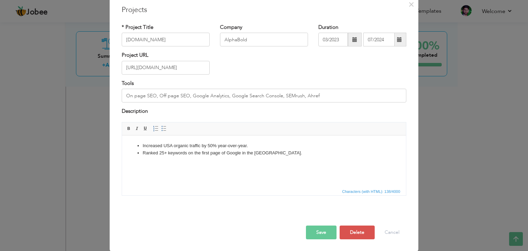
click at [324, 233] on button "Save" at bounding box center [321, 232] width 31 height 14
type input "AlphaBOLD"
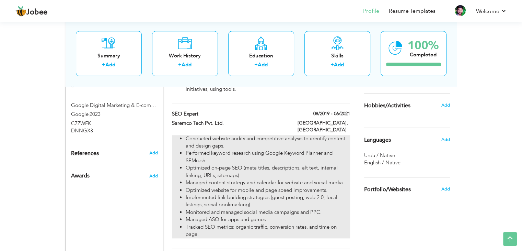
scroll to position [653, 0]
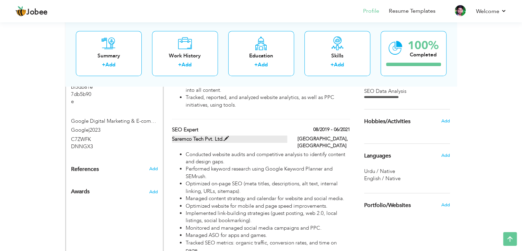
click at [224, 136] on span at bounding box center [226, 138] width 5 height 5
type input "SEO Expert"
type input "Saremco Tech Pvt. Ltd."
type input "08/2019"
type input "06/2021"
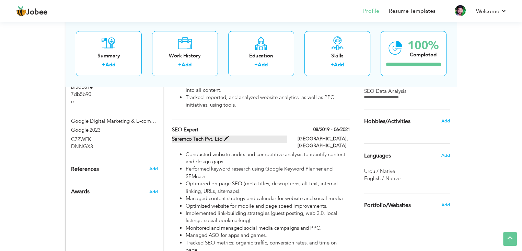
type input "[GEOGRAPHIC_DATA]"
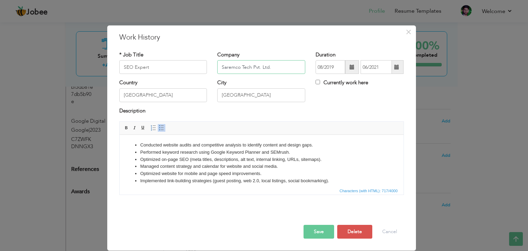
click at [231, 68] on input "Saremco Tech Pvt. Ltd." at bounding box center [261, 67] width 88 height 14
click at [326, 227] on button "Save" at bounding box center [318, 232] width 31 height 14
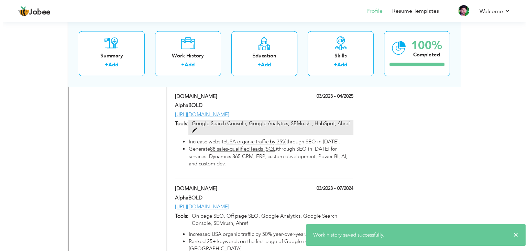
scroll to position [1030, 0]
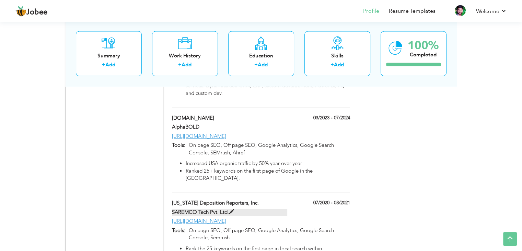
click at [231, 209] on span at bounding box center [231, 211] width 5 height 5
type input "[US_STATE] Deposition Reporters, Inc."
type input "SAREMCO Tech Pvt. Ltd."
type input "07/2020"
type input "03/2021"
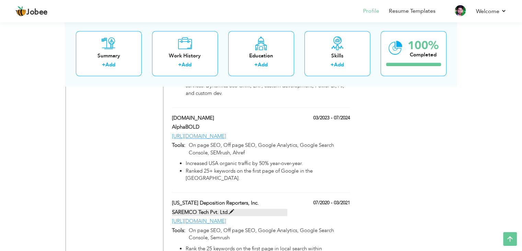
type input "[URL][DOMAIN_NAME]"
type input "On page SEO, Off page SEO, Google Analytics, Google Search Console, Semrush"
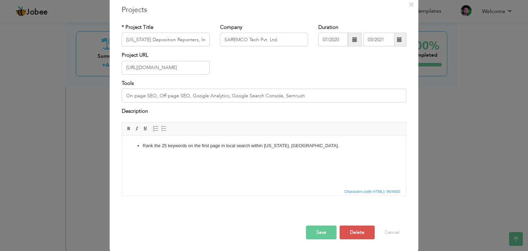
scroll to position [0, 0]
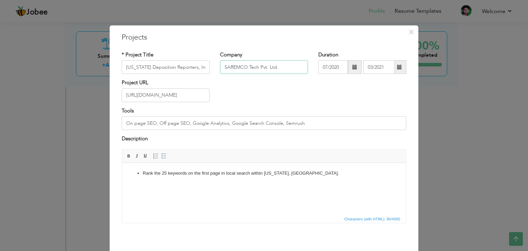
click at [228, 67] on input "SAREMCO Tech Pvt. Ltd." at bounding box center [264, 67] width 88 height 14
paste input "aremco"
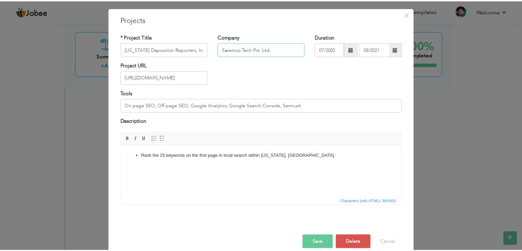
scroll to position [27, 0]
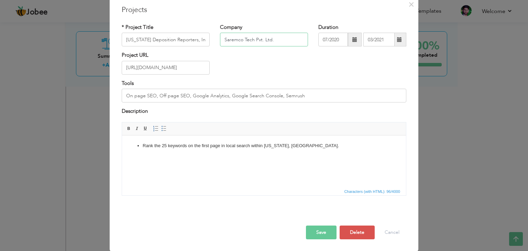
type input "Saremco Tech Pvt. Ltd."
click at [315, 225] on button "Save" at bounding box center [321, 232] width 31 height 14
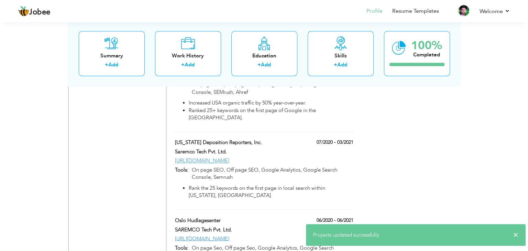
scroll to position [1099, 0]
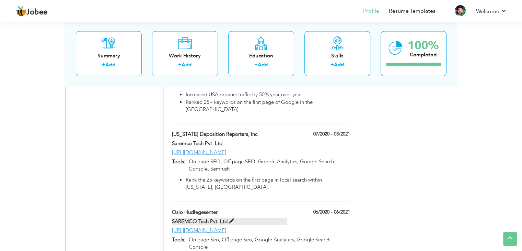
click at [232, 218] on span at bounding box center [231, 220] width 5 height 5
type input "Oslo Hudlegesenter"
type input "SAREMCO Tech Pvt. Ltd."
type input "06/2020"
type input "06/2021"
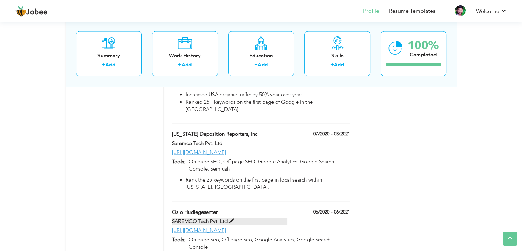
type input "[URL][DOMAIN_NAME]"
type input "On page Seo, Off page Seo, Google Analytics, Google Search Console"
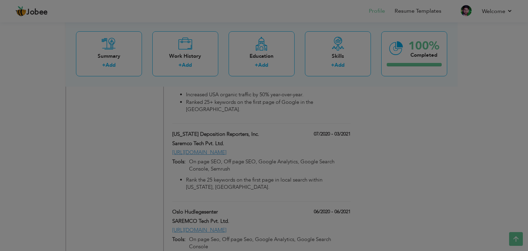
scroll to position [0, 0]
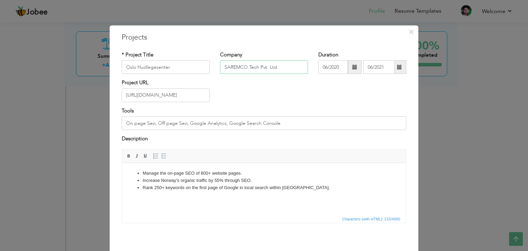
click at [237, 66] on input "SAREMCO Tech Pvt. Ltd." at bounding box center [264, 67] width 88 height 14
paste input "aremco"
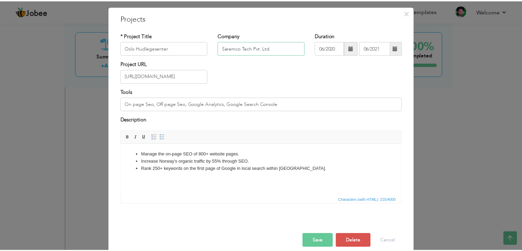
scroll to position [27, 0]
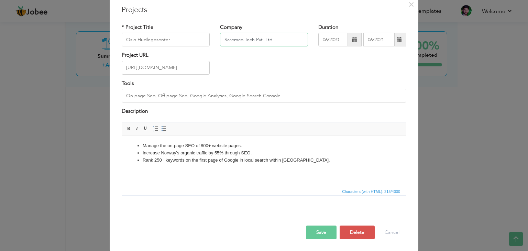
type input "Saremco Tech Pvt. Ltd."
click at [317, 228] on button "Save" at bounding box center [321, 232] width 31 height 14
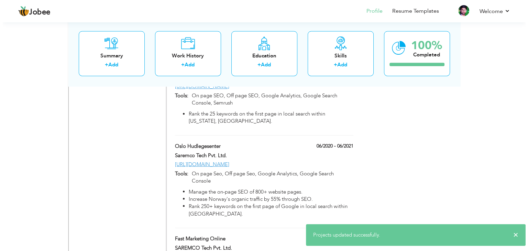
scroll to position [1237, 0]
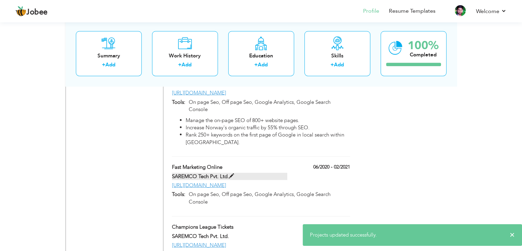
click at [232, 173] on span at bounding box center [231, 175] width 5 height 5
type input "Fast Marketing Online"
type input "SAREMCO Tech Pvt. Ltd."
type input "02/2021"
type input "[URL][DOMAIN_NAME]"
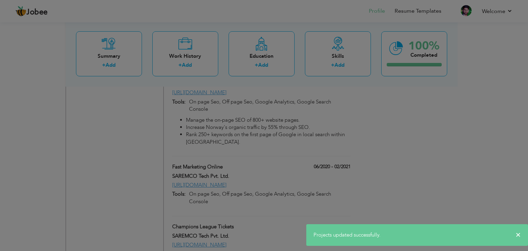
scroll to position [0, 0]
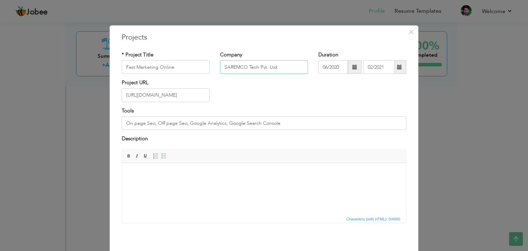
click at [235, 65] on input "SAREMCO Tech Pvt. Ltd." at bounding box center [264, 67] width 88 height 14
paste input "aremco"
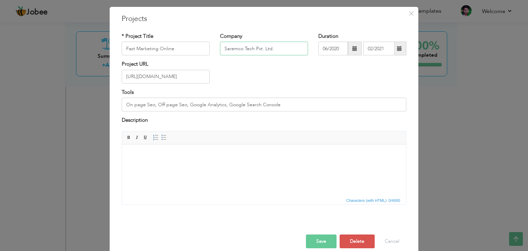
scroll to position [27, 0]
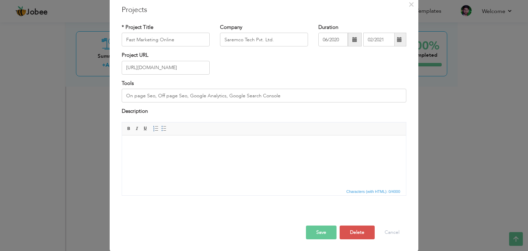
click at [324, 227] on button "Save" at bounding box center [321, 232] width 31 height 14
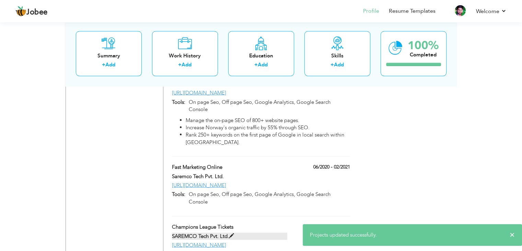
click at [233, 233] on span at bounding box center [231, 235] width 5 height 5
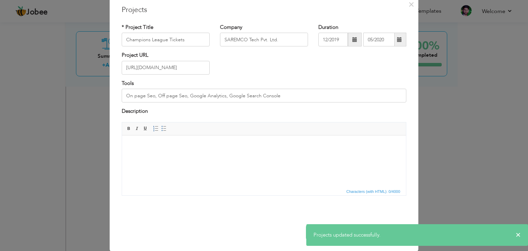
scroll to position [0, 0]
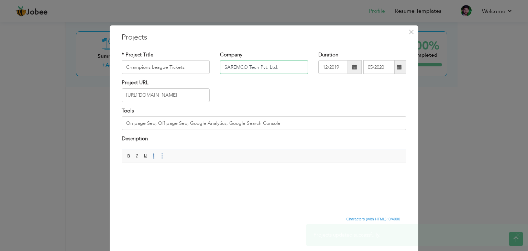
click at [243, 68] on input "SAREMCO Tech Pvt. Ltd." at bounding box center [264, 67] width 88 height 14
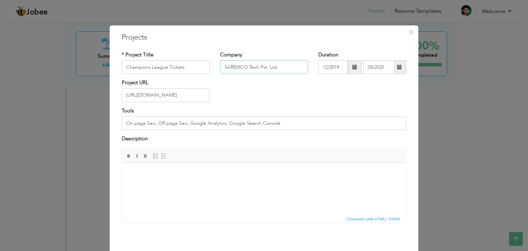
click at [243, 68] on input "SAREMCO Tech Pvt. Ltd." at bounding box center [264, 67] width 88 height 14
paste input "aremco"
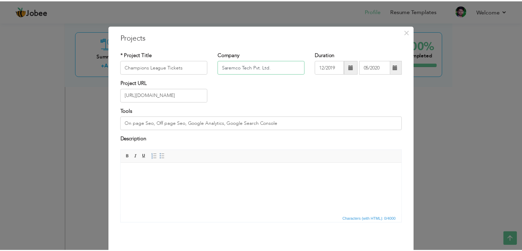
scroll to position [27, 0]
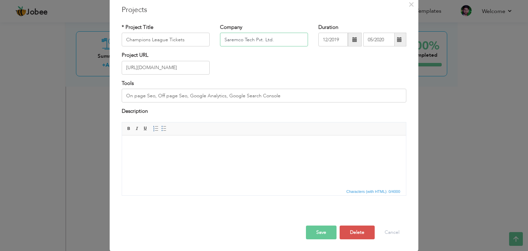
type input "Saremco Tech Pvt. Ltd."
click at [313, 235] on button "Save" at bounding box center [321, 232] width 31 height 14
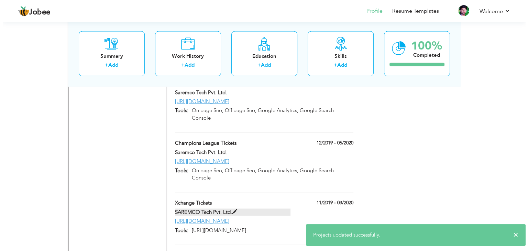
scroll to position [1340, 0]
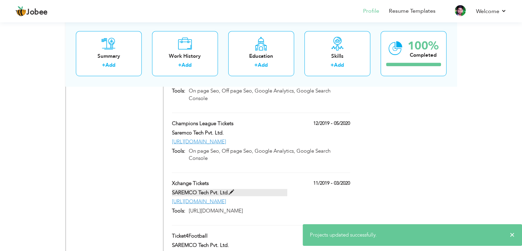
click at [232, 190] on span at bounding box center [231, 192] width 5 height 5
type input "Xchange Tickets"
type input "SAREMCO Tech Pvt. Ltd."
type input "11/2019"
type input "03/2020"
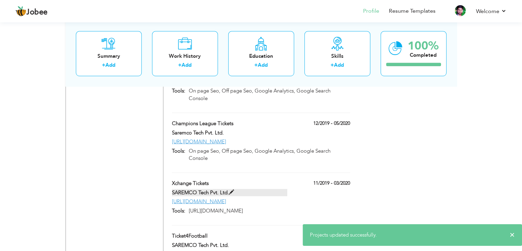
type input "[URL][DOMAIN_NAME]"
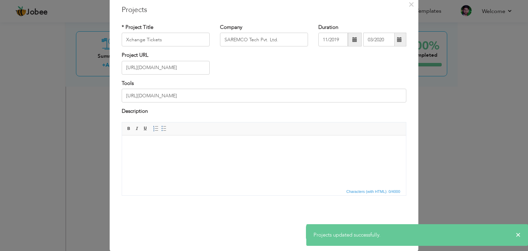
scroll to position [0, 0]
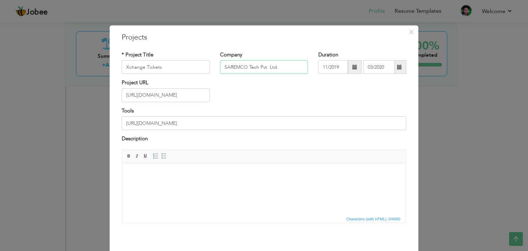
click at [248, 67] on input "SAREMCO Tech Pvt. Ltd." at bounding box center [264, 67] width 88 height 14
paste input "aremco"
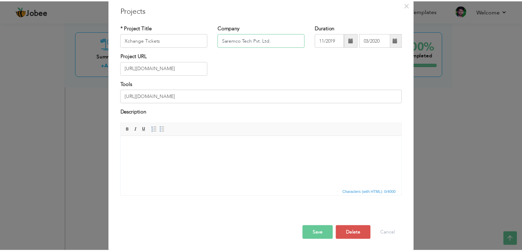
scroll to position [27, 0]
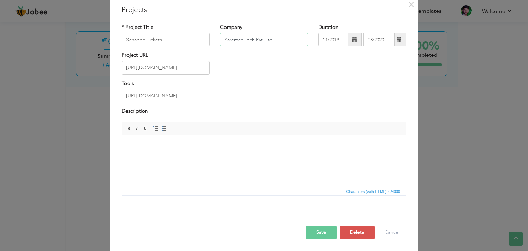
type input "Saremco Tech Pvt. Ltd."
click at [323, 227] on button "Save" at bounding box center [321, 232] width 31 height 14
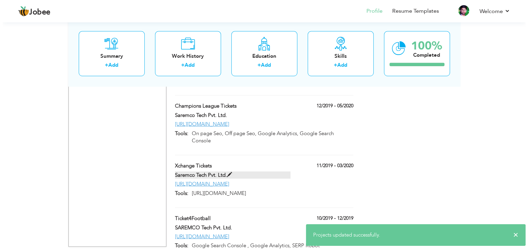
scroll to position [1372, 0]
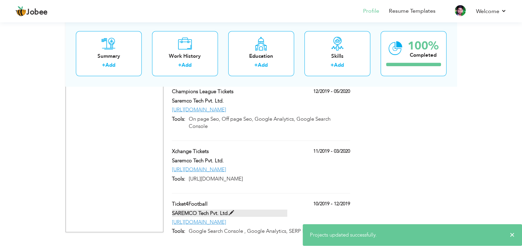
click at [230, 210] on span at bounding box center [231, 212] width 5 height 5
type input "Ticket4Football"
type input "SAREMCO Tech Pvt. Ltd."
type input "10/2019"
type input "12/2019"
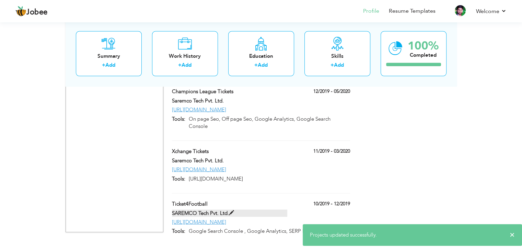
type input "https://ticket4football.com/"
type input "Google Search Console , Google Analytics, SERP Robot"
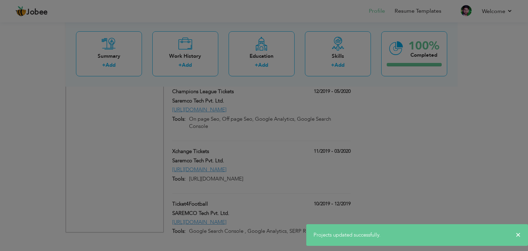
scroll to position [0, 0]
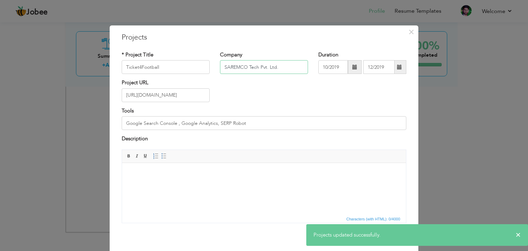
click at [241, 65] on input "SAREMCO Tech Pvt. Ltd." at bounding box center [264, 67] width 88 height 14
paste input "aremco"
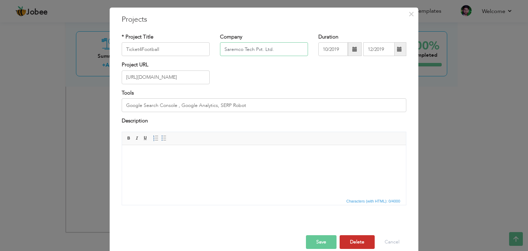
scroll to position [27, 0]
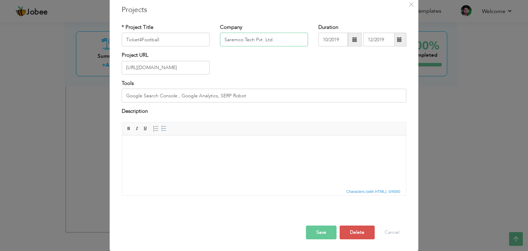
type input "Saremco Tech Pvt. Ltd."
click at [322, 233] on button "Save" at bounding box center [321, 232] width 31 height 14
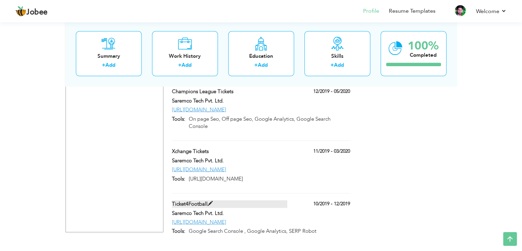
click at [212, 201] on span at bounding box center [210, 203] width 5 height 5
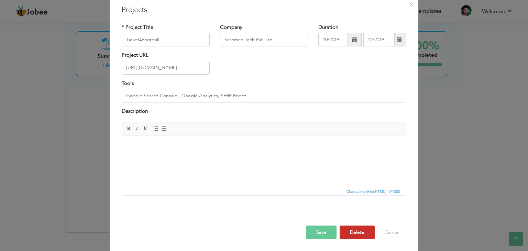
click at [345, 231] on button "Delete" at bounding box center [356, 232] width 35 height 14
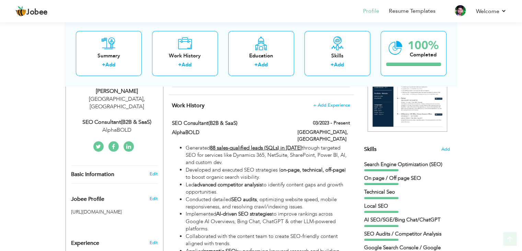
scroll to position [135, 0]
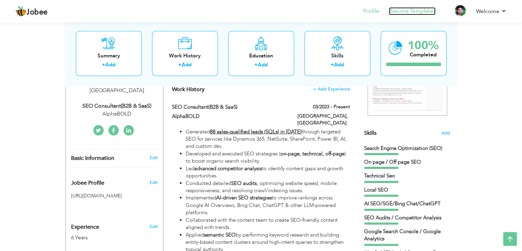
click at [410, 10] on link "Resume Templates" at bounding box center [412, 11] width 47 height 8
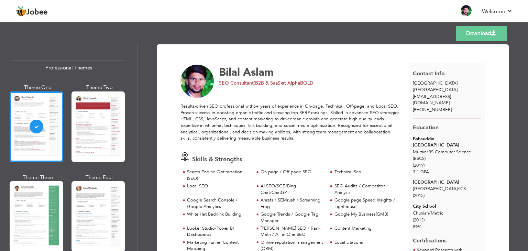
click at [235, 124] on div "Results-driven SEO professional with 6+ years of experience in On-page, Technic…" at bounding box center [290, 122] width 221 height 38
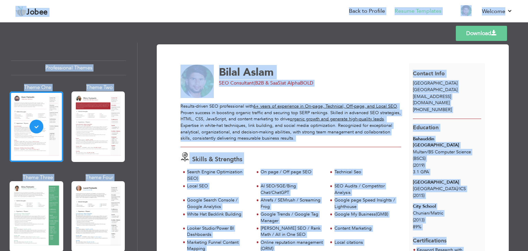
click at [235, 124] on div "Results-driven SEO professional with 6+ years of experience in On-page, Technic…" at bounding box center [290, 122] width 221 height 38
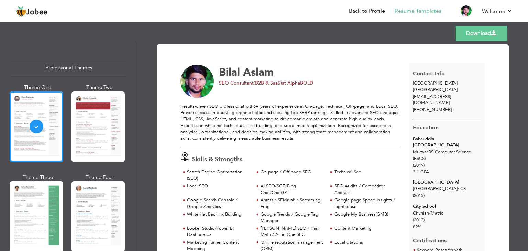
click at [234, 123] on div "Results-driven SEO professional with 6+ years of experience in On-page, Technic…" at bounding box center [290, 122] width 221 height 38
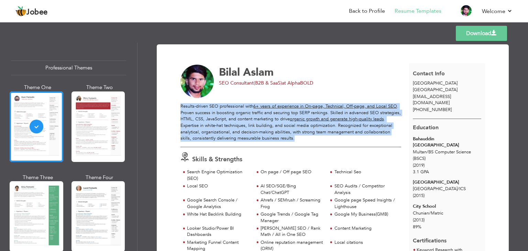
click at [234, 123] on div "Results-driven SEO professional with 6+ years of experience in On-page, Technic…" at bounding box center [290, 122] width 221 height 38
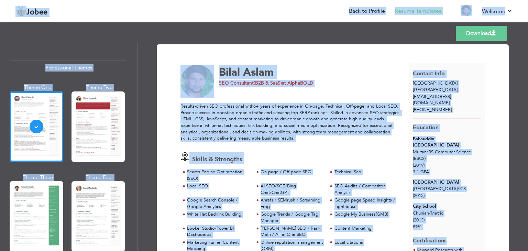
click at [234, 123] on div "Results-driven SEO professional with 6+ years of experience in On-page, Technic…" at bounding box center [290, 122] width 221 height 38
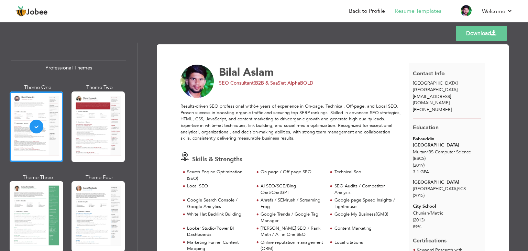
click at [217, 70] on div at bounding box center [198, 82] width 43 height 34
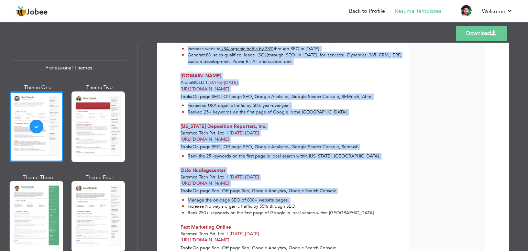
scroll to position [875, 0]
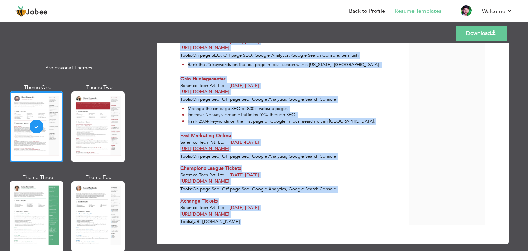
drag, startPoint x: 217, startPoint y: 70, endPoint x: 290, endPoint y: 215, distance: 162.4
copy div "[PERSON_NAME] SEO Consultant(B2B & SaaS) at AlphaBOLD Results-driven SEO profes…"
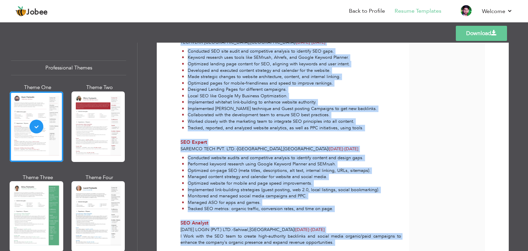
scroll to position [223, 0]
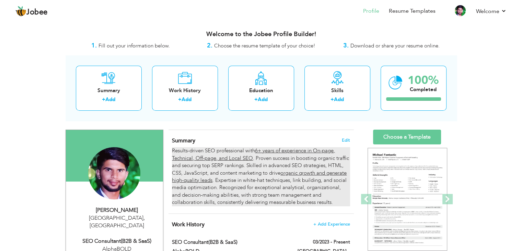
click at [232, 182] on div "Results-driven SEO professional with 6+ years of experience in On-page, Technic…" at bounding box center [261, 176] width 178 height 59
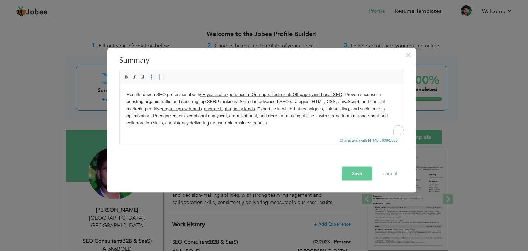
click at [206, 114] on body "Results-driven SEO professional with 6+ years of experience in On-page, Technic…" at bounding box center [261, 109] width 270 height 36
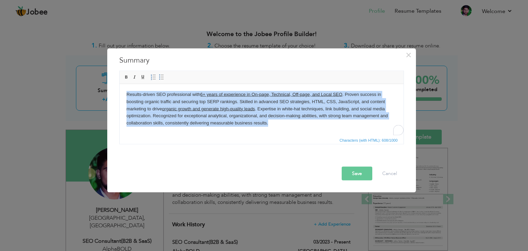
click at [206, 114] on body "Results-driven SEO professional with 6+ years of experience in On-page, Technic…" at bounding box center [261, 109] width 270 height 36
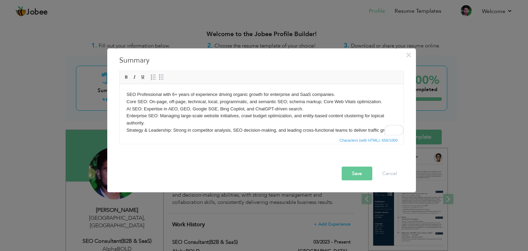
click at [129, 93] on body "SEO Professional with 6+ years of experience driving organic growth for enterpr…" at bounding box center [261, 116] width 270 height 50
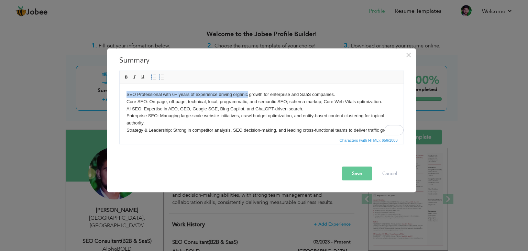
drag, startPoint x: 129, startPoint y: 93, endPoint x: 242, endPoint y: 94, distance: 113.7
click at [242, 94] on body "SEO Professional with 6+ years of experience driving organic growth for enterpr…" at bounding box center [261, 116] width 270 height 50
click at [173, 95] on body "SEO Professional with 6+ years of experience driving organic growth for enterpr…" at bounding box center [261, 116] width 270 height 50
drag, startPoint x: 173, startPoint y: 95, endPoint x: 203, endPoint y: 95, distance: 29.9
click at [203, 95] on body "SEO Professional with 6+ years of experience driving organic growth for enterpr…" at bounding box center [261, 116] width 270 height 50
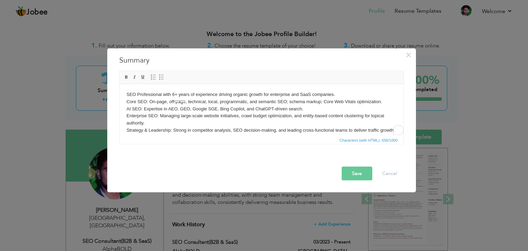
click at [201, 99] on body "SEO Professional with 6+ years of experience driving organic growth for enterpr…" at bounding box center [261, 116] width 270 height 50
click at [142, 102] on body "SEO Professional with 6+ years of experience driving organic growth for enterpr…" at bounding box center [261, 116] width 270 height 50
click at [129, 101] on body "SEO Professional with 6+ years of experience driving organic growth for enterpr…" at bounding box center [261, 116] width 270 height 50
drag, startPoint x: 129, startPoint y: 101, endPoint x: 141, endPoint y: 101, distance: 12.0
click at [141, 101] on body "SEO Professional with 6+ years of experience driving organic growth for enterpr…" at bounding box center [261, 116] width 270 height 50
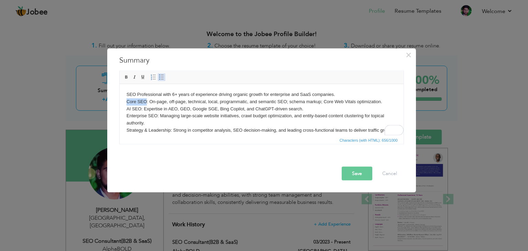
click at [160, 78] on span at bounding box center [161, 77] width 5 height 5
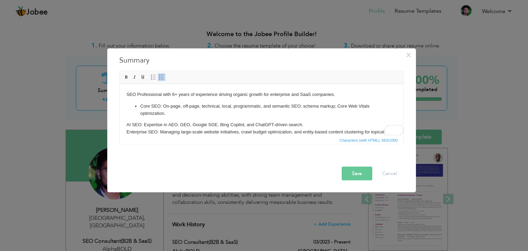
click at [166, 114] on li "Core SEO : On-page, off-page, technical, local, programmatic, and semantic SEO;…" at bounding box center [261, 109] width 242 height 14
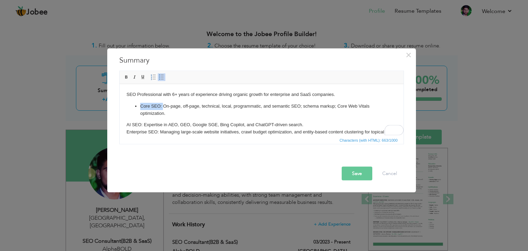
drag, startPoint x: 162, startPoint y: 105, endPoint x: 140, endPoint y: 104, distance: 21.7
click at [140, 104] on li "Core SEO : On-page, off-page, technical, local, programmatic, and semantic SEO;…" at bounding box center [261, 109] width 242 height 14
click at [126, 79] on span at bounding box center [126, 77] width 5 height 5
click at [170, 111] on li "Core SEO: On-page, off-page, technical, local, programmatic, and semantic SEO; …" at bounding box center [261, 109] width 242 height 14
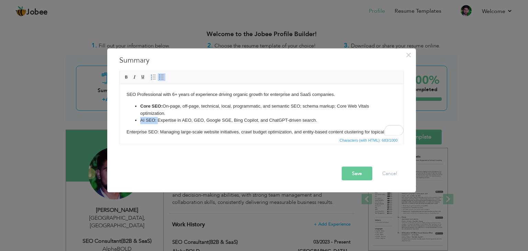
drag, startPoint x: 156, startPoint y: 120, endPoint x: 130, endPoint y: 119, distance: 26.5
click at [130, 119] on ul "Core SEO: On-page, off-page, technical, local, programmatic, and semantic SEO; …" at bounding box center [261, 112] width 270 height 21
click at [123, 74] on link "Bold" at bounding box center [127, 78] width 8 height 8
click at [165, 120] on li "AI SEO: Expertise in AEO, GEO, Google SGE, Bing Copilot, and ChatGPT-driven sea…" at bounding box center [261, 119] width 242 height 7
click at [319, 120] on li "AI SEO: Expertise in AEO, GEO, Google SGE, Bing Copilot, and ChatGPT-driven sea…" at bounding box center [261, 119] width 242 height 7
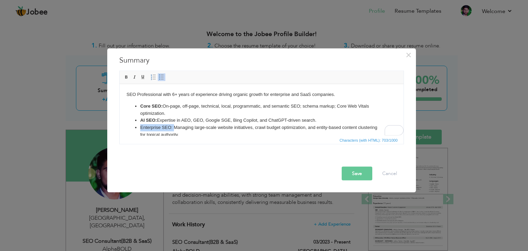
drag, startPoint x: 173, startPoint y: 127, endPoint x: 138, endPoint y: 127, distance: 35.0
click at [138, 127] on ul "Core SEO: On-page, off-page, technical, local, programmatic, and semantic SEO; …" at bounding box center [261, 120] width 270 height 36
click at [127, 78] on span at bounding box center [126, 77] width 5 height 5
click at [173, 126] on strong "Enterprise SEO:" at bounding box center [157, 126] width 34 height 5
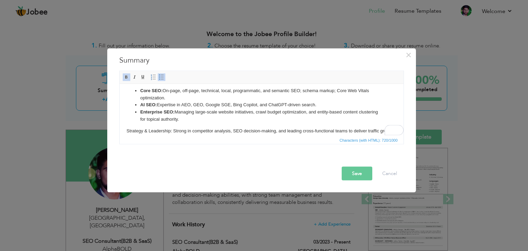
scroll to position [28, 0]
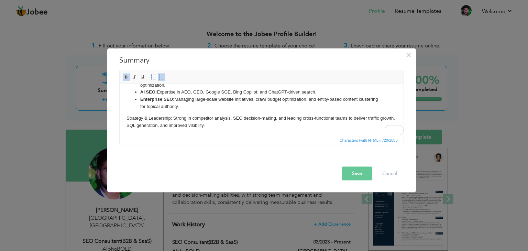
click at [207, 108] on li "Enterprise SEO: Managing large-scale website initiatives, crawl budget optimiza…" at bounding box center [261, 102] width 242 height 14
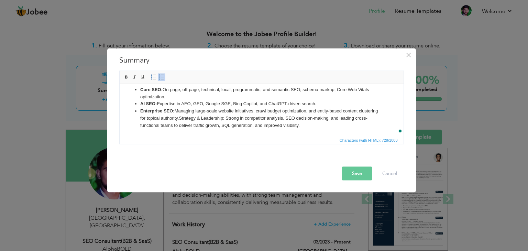
scroll to position [23, 0]
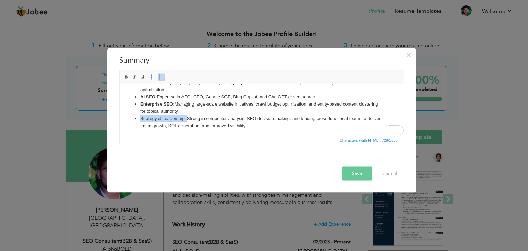
drag, startPoint x: 186, startPoint y: 119, endPoint x: 137, endPoint y: 119, distance: 48.8
click at [137, 119] on ul "Core SEO: On-page, off-page, technical, local, programmatic, and semantic SEO; …" at bounding box center [261, 104] width 270 height 50
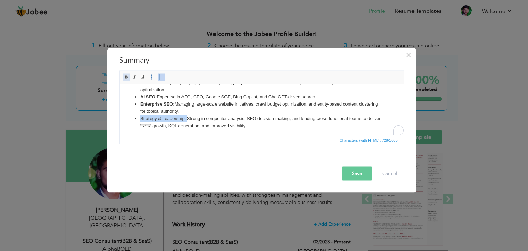
click at [124, 79] on span at bounding box center [126, 77] width 5 height 5
click at [191, 111] on li "Enterprise SEO: Managing large-scale website initiatives, crawl budget optimiza…" at bounding box center [261, 107] width 242 height 14
click at [266, 126] on li "Strategy & Leadership: Strong in competitor analysis, SEO decision-making, and …" at bounding box center [261, 122] width 242 height 14
click at [347, 173] on button "Save" at bounding box center [356, 174] width 31 height 14
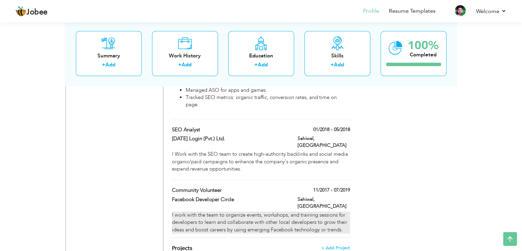
scroll to position [824, 0]
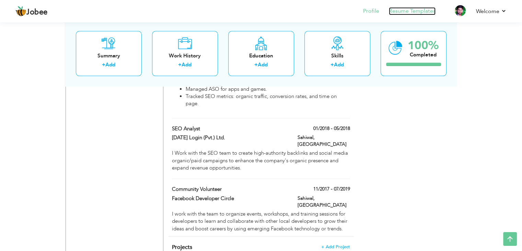
click at [416, 9] on link "Resume Templates" at bounding box center [412, 11] width 47 height 8
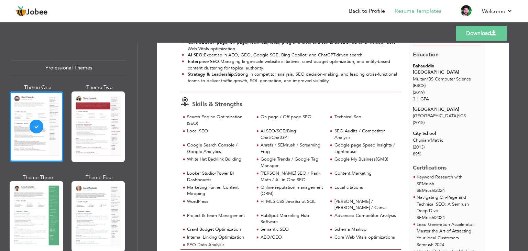
scroll to position [69, 0]
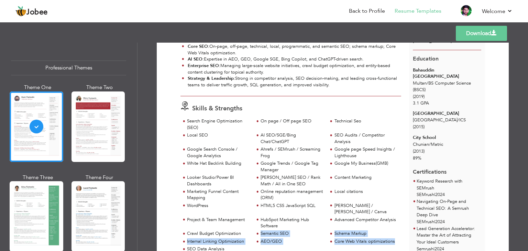
drag, startPoint x: 394, startPoint y: 235, endPoint x: 217, endPoint y: 235, distance: 176.9
click at [227, 230] on div "Search Engine Optimization (SEO) On page / Off page SEO Technical Seo Local SEO…" at bounding box center [290, 185] width 221 height 135
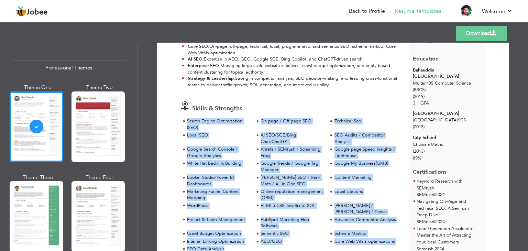
drag, startPoint x: 225, startPoint y: 240, endPoint x: 184, endPoint y: 118, distance: 129.1
click at [184, 118] on div "Search Engine Optimization (SEO) On page / Off page SEO Technical Seo Local SEO…" at bounding box center [290, 185] width 221 height 135
click at [227, 137] on div "Local SEO" at bounding box center [218, 135] width 63 height 7
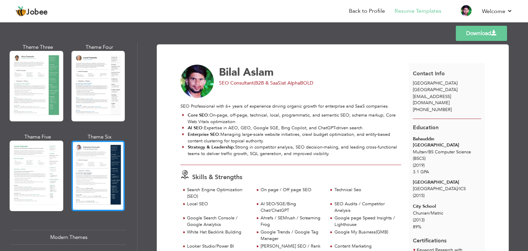
scroll to position [206, 0]
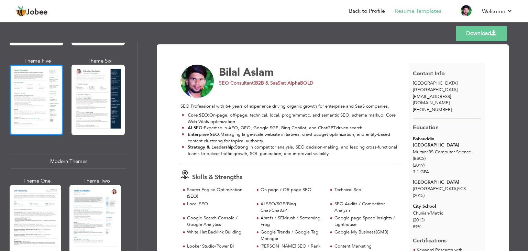
click at [26, 107] on div at bounding box center [37, 100] width 54 height 70
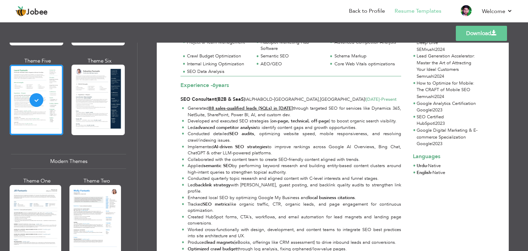
scroll to position [240, 0]
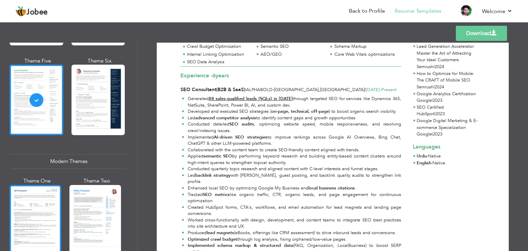
click at [30, 211] on div at bounding box center [36, 219] width 52 height 68
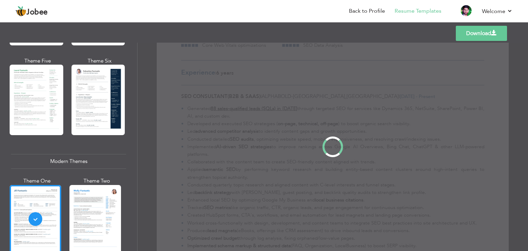
scroll to position [0, 0]
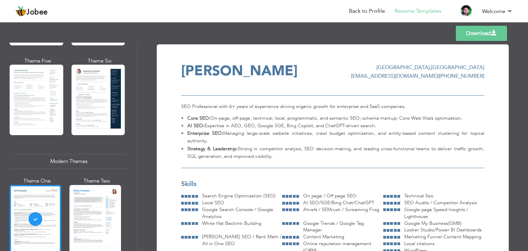
click at [205, 103] on div "SEO Professional with 6+ years of experience driving organic growth for enterpr…" at bounding box center [332, 131] width 303 height 73
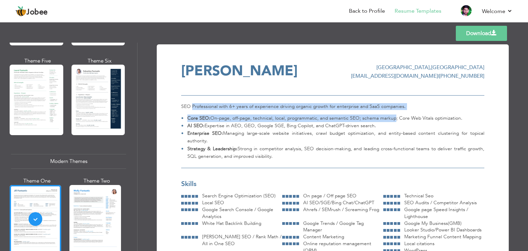
drag, startPoint x: 205, startPoint y: 103, endPoint x: 381, endPoint y: 110, distance: 175.7
click at [381, 110] on div "SEO Professional with 6+ years of experience driving organic growth for enterpr…" at bounding box center [332, 131] width 303 height 73
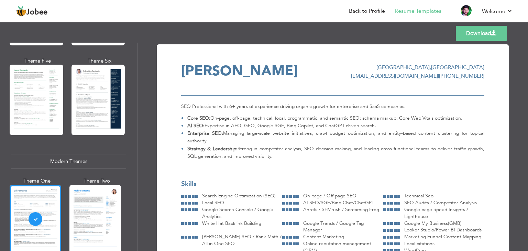
click at [367, 132] on li "Enterprise SEO: Managing large-scale website initiatives, crawl budget optimiza…" at bounding box center [332, 136] width 303 height 15
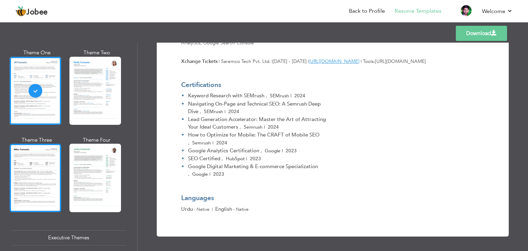
scroll to position [343, 0]
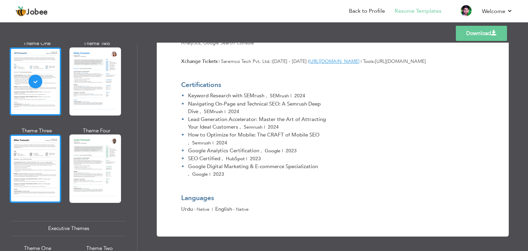
click at [24, 160] on div at bounding box center [36, 168] width 52 height 68
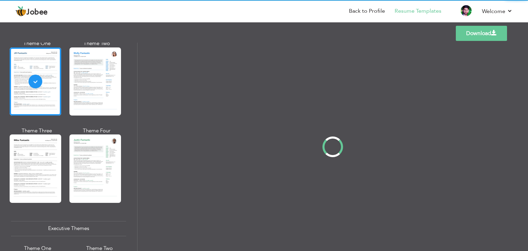
scroll to position [0, 0]
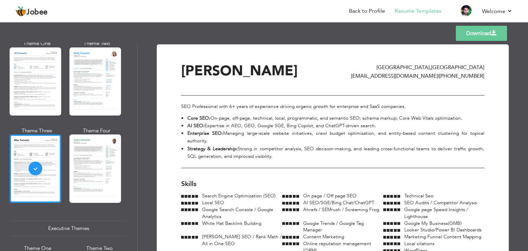
click at [238, 115] on li "Core SEO: On-page, off-page, technical, local, programmatic, and semantic SEO; …" at bounding box center [332, 118] width 303 height 8
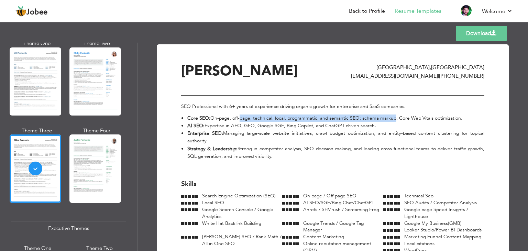
drag, startPoint x: 238, startPoint y: 115, endPoint x: 388, endPoint y: 117, distance: 150.1
click at [385, 117] on li "Core SEO: On-page, off-page, technical, local, programmatic, and semantic SEO; …" at bounding box center [332, 118] width 303 height 8
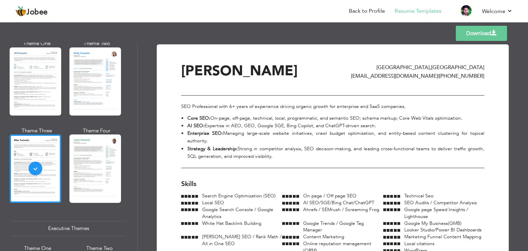
click at [359, 131] on li "Enterprise SEO: Managing large-scale website initiatives, crawl budget optimiza…" at bounding box center [332, 136] width 303 height 15
click at [403, 75] on span "[EMAIL_ADDRESS][DOMAIN_NAME]" at bounding box center [394, 75] width 87 height 7
drag, startPoint x: 403, startPoint y: 75, endPoint x: 428, endPoint y: 77, distance: 25.2
click at [426, 77] on span "[EMAIL_ADDRESS][DOMAIN_NAME]" at bounding box center [394, 75] width 87 height 7
click at [451, 77] on span "[PHONE_NUMBER]" at bounding box center [461, 75] width 45 height 7
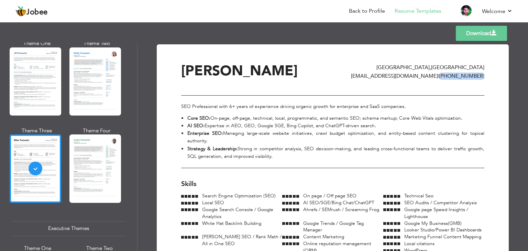
drag, startPoint x: 451, startPoint y: 77, endPoint x: 475, endPoint y: 78, distance: 24.4
click at [475, 78] on span "[PHONE_NUMBER]" at bounding box center [461, 75] width 45 height 7
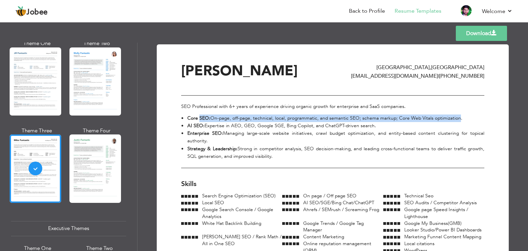
drag, startPoint x: 199, startPoint y: 117, endPoint x: 458, endPoint y: 121, distance: 259.7
click at [458, 121] on li "Core SEO: On-page, off-page, technical, local, programmatic, and semantic SEO; …" at bounding box center [332, 118] width 303 height 8
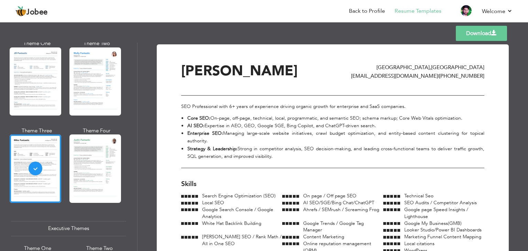
click at [204, 124] on li "AI SEO: Expertise in AEO, GEO, Google SGE, Bing Copilot, and ChatGPT-driven sea…" at bounding box center [332, 126] width 303 height 8
drag, startPoint x: 204, startPoint y: 124, endPoint x: 350, endPoint y: 125, distance: 146.0
click at [350, 125] on li "AI SEO: Expertise in AEO, GEO, Google SGE, Bing Copilot, and ChatGPT-driven sea…" at bounding box center [332, 126] width 303 height 8
click at [295, 136] on li "Enterprise SEO: Managing large-scale website initiatives, crawl budget optimiza…" at bounding box center [332, 136] width 303 height 15
click at [278, 148] on li "Strategy & Leadership: Strong in competitor analysis, SEO decision-making, and …" at bounding box center [332, 152] width 303 height 15
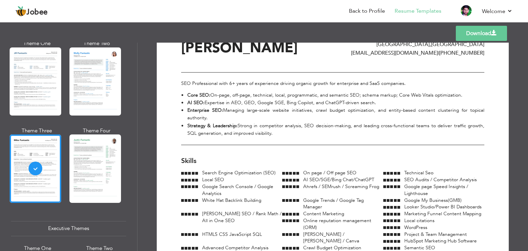
scroll to position [34, 0]
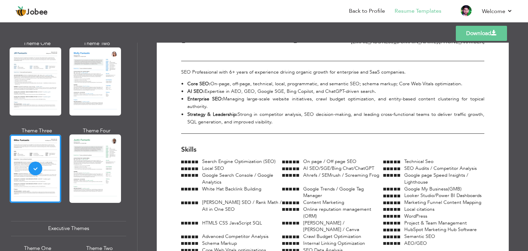
click at [283, 71] on div "SEO Professional with 6+ years of experience driving organic growth for enterpr…" at bounding box center [332, 97] width 303 height 73
drag, startPoint x: 283, startPoint y: 71, endPoint x: 390, endPoint y: 75, distance: 107.2
click at [388, 74] on div "SEO Professional with 6+ years of experience driving organic growth for enterpr…" at bounding box center [332, 97] width 303 height 73
click at [359, 116] on li "Strategy & Leadership: Strong in competitor analysis, SEO decision-making, and …" at bounding box center [332, 118] width 303 height 15
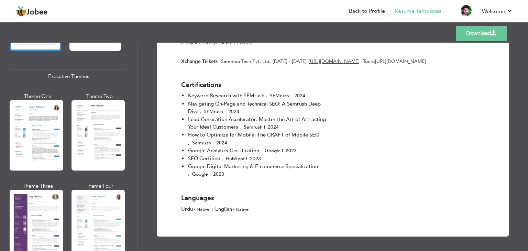
scroll to position [515, 0]
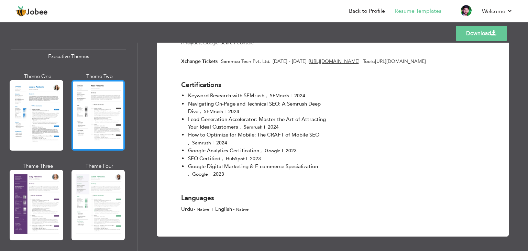
click at [85, 127] on div at bounding box center [98, 115] width 54 height 70
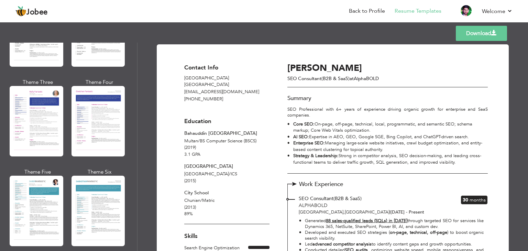
scroll to position [962, 0]
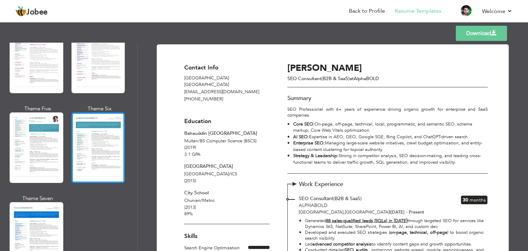
click at [104, 135] on div at bounding box center [98, 147] width 54 height 70
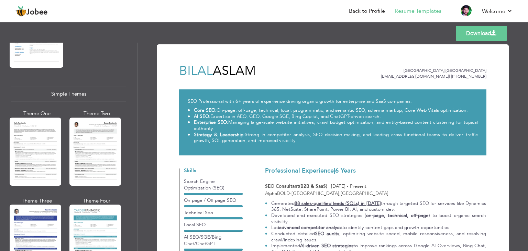
scroll to position [1168, 0]
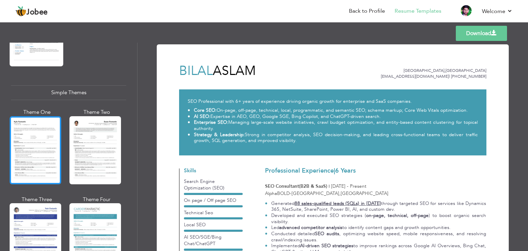
click at [24, 142] on div at bounding box center [36, 150] width 52 height 68
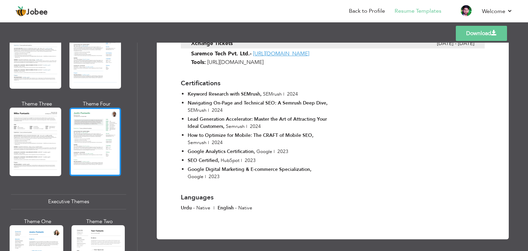
scroll to position [369, 0]
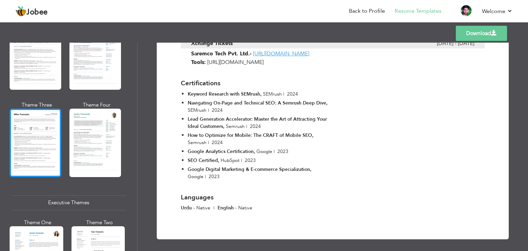
click at [40, 157] on div at bounding box center [36, 143] width 52 height 68
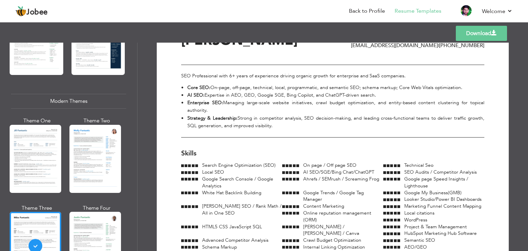
scroll to position [0, 0]
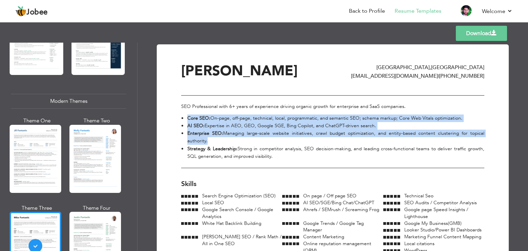
drag, startPoint x: 277, startPoint y: 156, endPoint x: 185, endPoint y: 116, distance: 100.0
click at [185, 117] on ul "Core SEO: On-page, off-page, technical, local, programmatic, and semantic SEO; …" at bounding box center [331, 137] width 306 height 46
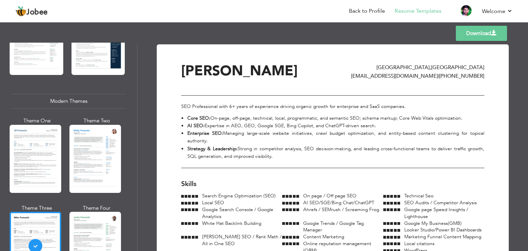
click at [182, 104] on div "SEO Professional with 6+ years of experience driving organic growth for enterpr…" at bounding box center [332, 131] width 303 height 73
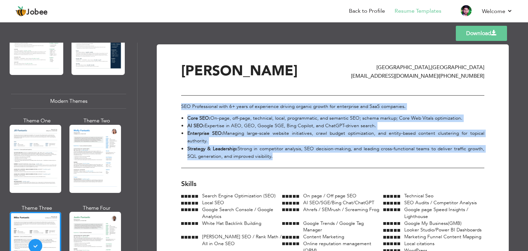
drag, startPoint x: 180, startPoint y: 104, endPoint x: 271, endPoint y: 157, distance: 104.8
click at [271, 157] on div "SEO Professional with 6+ years of experience driving organic growth for enterpr…" at bounding box center [332, 131] width 303 height 73
copy div "SEO Professional with 6+ years of experience driving organic growth for enterpr…"
click at [303, 116] on li "Core SEO: On-page, off-page, technical, local, programmatic, and semantic SEO; …" at bounding box center [332, 118] width 303 height 8
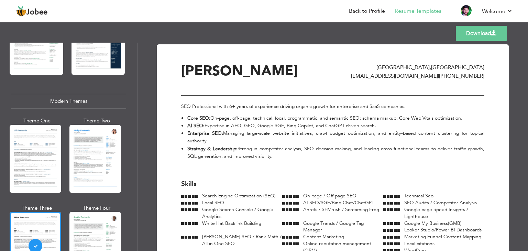
click at [460, 37] on link "Download" at bounding box center [480, 33] width 51 height 15
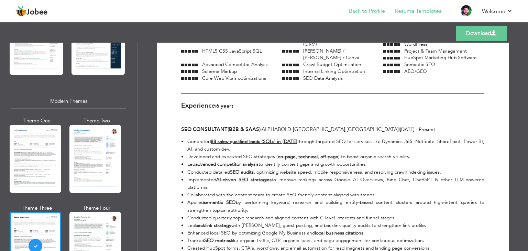
click at [372, 5] on li "Back to Profile" at bounding box center [362, 11] width 46 height 19
click at [371, 8] on link "Back to Profile" at bounding box center [367, 11] width 36 height 8
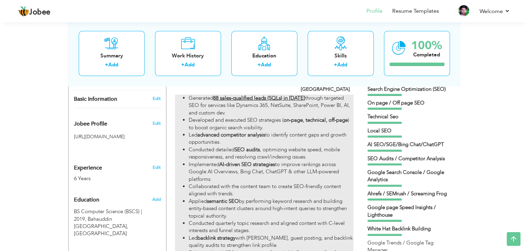
scroll to position [240, 0]
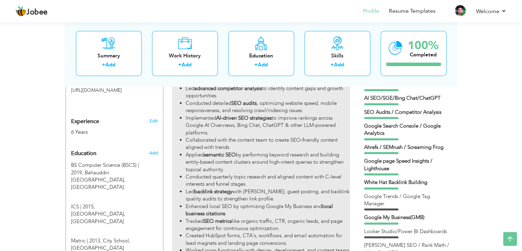
click at [236, 151] on strong "semantic SEO" at bounding box center [220, 154] width 32 height 7
type input "SEO Consultant(B2B & SaaS)"
type input "AlphaBOLD"
type input "03/2023"
type input "[GEOGRAPHIC_DATA]"
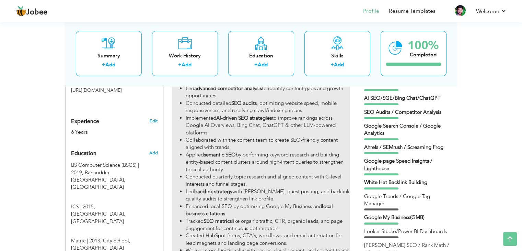
type input "[GEOGRAPHIC_DATA]"
checkbox input "true"
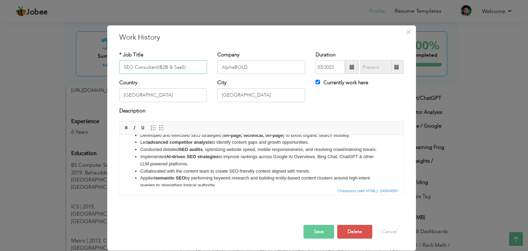
scroll to position [23, 0]
click at [283, 149] on li "Conducted detailed SEO audits , optimizing website speed, mobile responsiveness…" at bounding box center [261, 150] width 242 height 7
drag, startPoint x: 283, startPoint y: 149, endPoint x: 215, endPoint y: 149, distance: 68.0
click at [215, 149] on li "Conducted detailed SEO audits , optimizing website speed, mobile responsiveness…" at bounding box center [261, 150] width 242 height 7
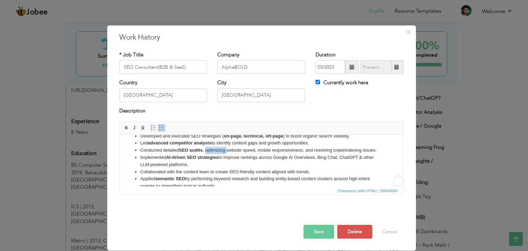
click at [215, 149] on li "Conducted detailed SEO audits , optimizing website speed, mobile responsiveness…" at bounding box center [261, 150] width 242 height 7
click at [252, 149] on li "Conducted detailed SEO audits , optimizing website speed, mobile responsiveness…" at bounding box center [261, 150] width 242 height 7
click at [311, 150] on li "Conducted detailed SEO audits , optimizing website speed, mobile responsiveness…" at bounding box center [261, 150] width 242 height 7
click at [332, 158] on li "Implemented AI-driven SEO strategies to improve rankings across Google AI Overv…" at bounding box center [261, 161] width 242 height 14
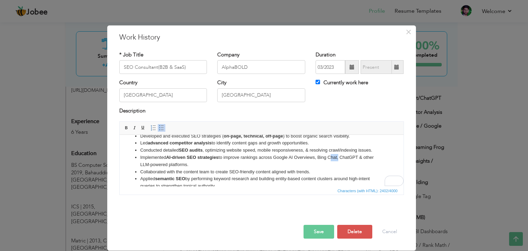
click at [332, 158] on li "Implemented AI-driven SEO strategies to improve rankings across Google AI Overv…" at bounding box center [261, 161] width 242 height 14
click at [323, 159] on li "Implemented AI-driven SEO strategies to improve rankings across Google AI Overv…" at bounding box center [261, 161] width 242 height 14
click at [147, 165] on li "Implemented AI-driven SEO strategies to improve rankings across Google AI Overv…" at bounding box center [261, 161] width 242 height 14
click at [146, 165] on li "Implemented AI-driven SEO strategies to improve rankings across Google AI Overv…" at bounding box center [261, 161] width 242 height 14
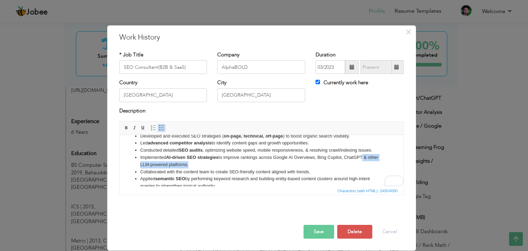
drag, startPoint x: 364, startPoint y: 156, endPoint x: 366, endPoint y: 163, distance: 7.4
click at [366, 163] on li "Implemented AI-driven SEO strategies to improve rankings across Google AI Overv…" at bounding box center [261, 161] width 242 height 14
click at [188, 164] on li "Implemented AI-driven SEO strategies to improve rankings across Google AI Overv…" at bounding box center [261, 161] width 242 height 14
click at [153, 165] on li "Implemented AI-driven SEO strategies to improve rankings across Google AI Overv…" at bounding box center [261, 161] width 242 height 14
drag, startPoint x: 153, startPoint y: 165, endPoint x: 166, endPoint y: 164, distance: 13.4
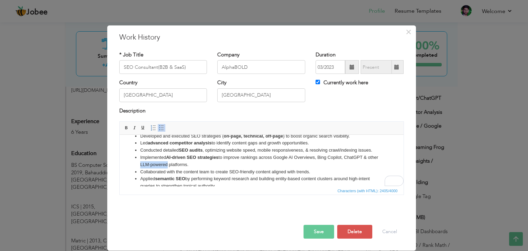
click at [166, 164] on li "Implemented AI-driven SEO strategies to improve rankings across Google AI Overv…" at bounding box center [261, 161] width 242 height 14
click at [174, 164] on li "Implemented AI-driven SEO strategies to improve rankings across Google AI Overv…" at bounding box center [261, 161] width 242 height 14
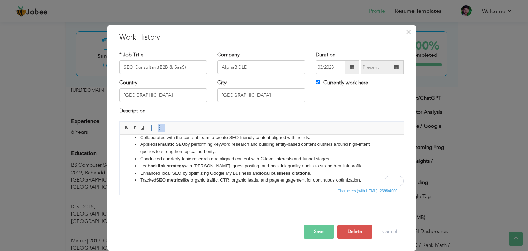
scroll to position [58, 0]
click at [201, 146] on li "Applied semantic SEO by performing keyword research and building entity-based c…" at bounding box center [261, 148] width 242 height 14
drag, startPoint x: 201, startPoint y: 146, endPoint x: 230, endPoint y: 145, distance: 28.9
click at [230, 145] on li "Applied semantic SEO by performing keyword research and building entity-based c…" at bounding box center [261, 148] width 242 height 14
click at [223, 145] on li "Applied semantic SEO by performing keyword research and building entity-based c…" at bounding box center [261, 148] width 242 height 14
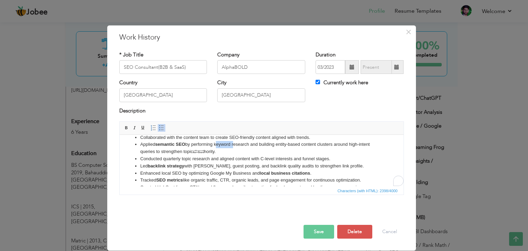
click at [223, 145] on li "Applied semantic SEO by performing keyword research and building entity-based c…" at bounding box center [261, 148] width 242 height 14
click at [255, 145] on li "Applied semantic SEO by performing keyword research and building entity-based c…" at bounding box center [261, 148] width 242 height 14
click at [271, 147] on li "Applied semantic SEO by performing keyword research and building entity-based c…" at bounding box center [261, 148] width 242 height 14
click at [189, 151] on li "Applied semantic SEO by performing keyword research and building entity-based c…" at bounding box center [261, 148] width 242 height 14
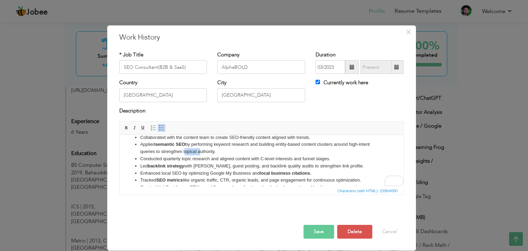
click at [189, 151] on li "Applied semantic SEO by performing keyword research and building entity-based c…" at bounding box center [261, 148] width 242 height 14
click at [203, 154] on li "Applied semantic SEO by performing keyword research and building entity-based c…" at bounding box center [261, 148] width 242 height 14
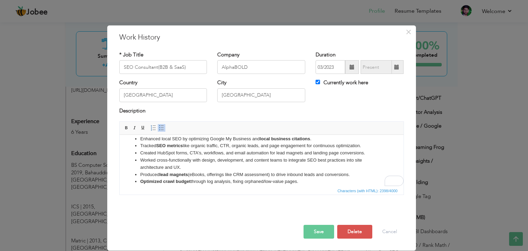
scroll to position [92, 0]
click at [168, 168] on li "Worked cross-functionally with design, development, and content teams to integr…" at bounding box center [261, 164] width 242 height 14
click at [229, 160] on li "Worked cross-functionally with design, development, and content teams to integr…" at bounding box center [261, 164] width 242 height 14
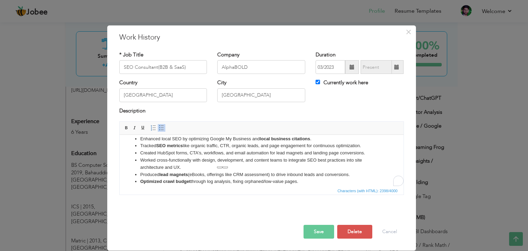
click at [248, 160] on li "Worked cross-functionally with design, development, and content teams to integr…" at bounding box center [261, 164] width 242 height 14
click at [292, 161] on li "Worked cross-functionally with design, development, and content teams to integr…" at bounding box center [261, 164] width 242 height 14
click at [169, 166] on li "Worked cross-functionally with design, development, and content teams to integr…" at bounding box center [261, 164] width 242 height 14
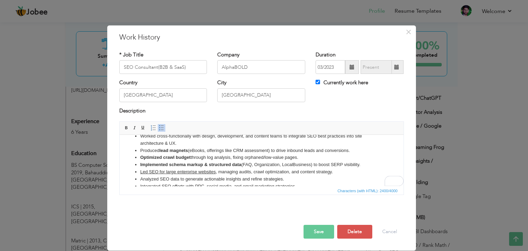
scroll to position [126, 0]
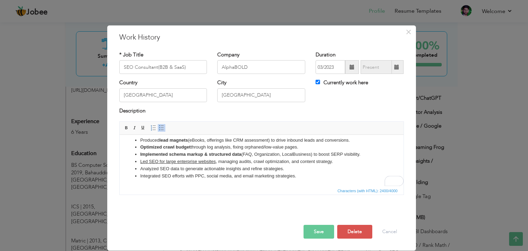
click at [240, 176] on li "Integrated SEO efforts with PPC, social media, and email marketing strategies." at bounding box center [261, 175] width 242 height 7
click at [269, 168] on li "Analyzed SEO data to generate actionable insights and refine strategies." at bounding box center [261, 168] width 242 height 7
drag, startPoint x: 269, startPoint y: 168, endPoint x: 243, endPoint y: 166, distance: 26.2
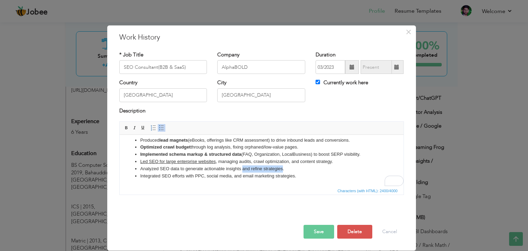
click at [243, 166] on li "Analyzed SEO data to generate actionable insights and refine strategies." at bounding box center [261, 168] width 242 height 7
click at [225, 161] on li "Led SEO for large enterprise websites , managing audits, crawl optimization, an…" at bounding box center [261, 161] width 242 height 7
drag, startPoint x: 225, startPoint y: 161, endPoint x: 241, endPoint y: 162, distance: 15.8
click at [241, 162] on li "Led SEO for large enterprise websites , managing audits, crawl optimization, an…" at bounding box center [261, 161] width 242 height 7
click at [278, 161] on li "Led SEO for large enterprise websites , managing audits, crawl optimization, an…" at bounding box center [261, 161] width 242 height 7
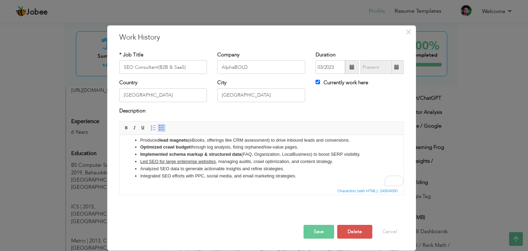
click at [243, 153] on li "Implemented schema markup & structured data (FAQ, Organization, LocalBusiness) …" at bounding box center [261, 154] width 242 height 7
drag, startPoint x: 243, startPoint y: 153, endPoint x: 323, endPoint y: 155, distance: 80.0
click at [323, 155] on li "Implemented schema markup & structured data (FAQ, Organization, LocalBusiness) …" at bounding box center [261, 154] width 242 height 7
click at [313, 155] on li "Implemented schema markup & structured data (FAQ, Organization, LocalBusiness) …" at bounding box center [261, 154] width 242 height 7
drag, startPoint x: 313, startPoint y: 155, endPoint x: 340, endPoint y: 156, distance: 27.5
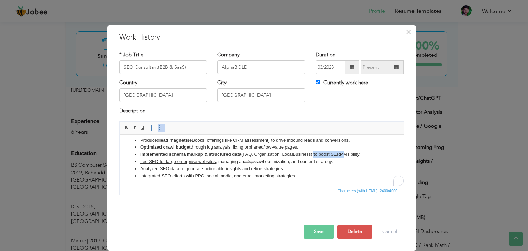
click at [340, 156] on li "Implemented schema markup & structured data (FAQ, Organization, LocalBusiness) …" at bounding box center [261, 154] width 242 height 7
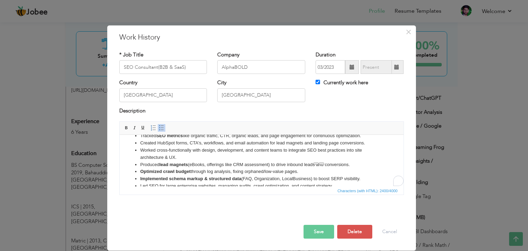
scroll to position [92, 0]
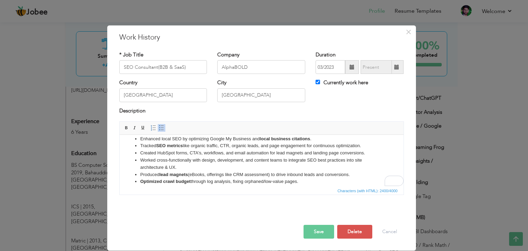
click at [324, 228] on button "Save" at bounding box center [318, 232] width 31 height 14
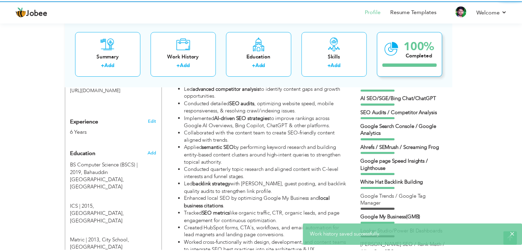
scroll to position [0, 0]
